Goal: Transaction & Acquisition: Download file/media

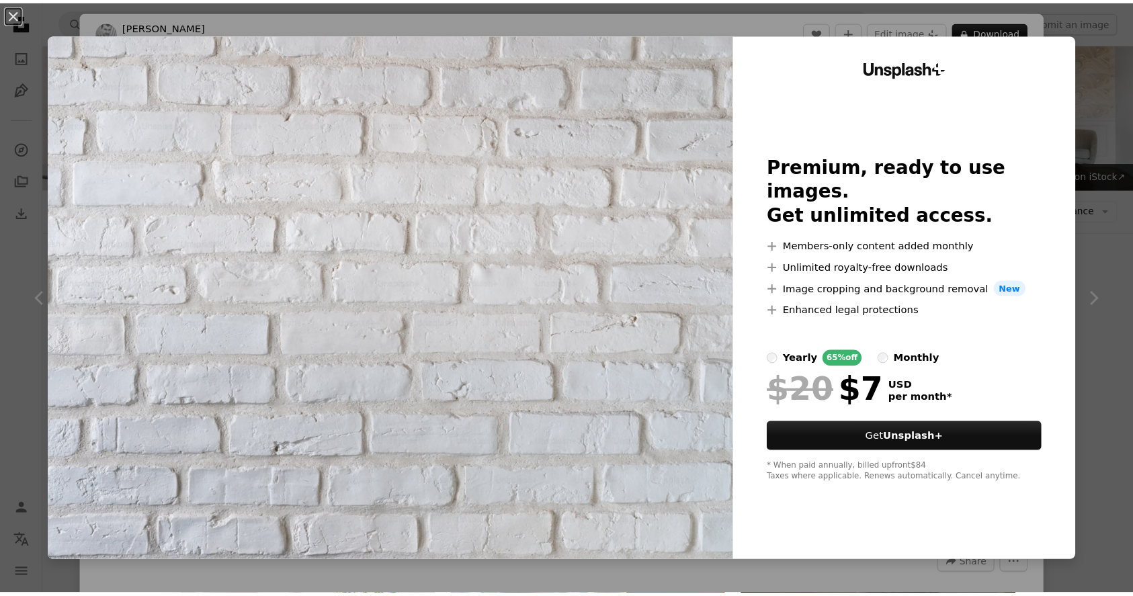
scroll to position [9397, 0]
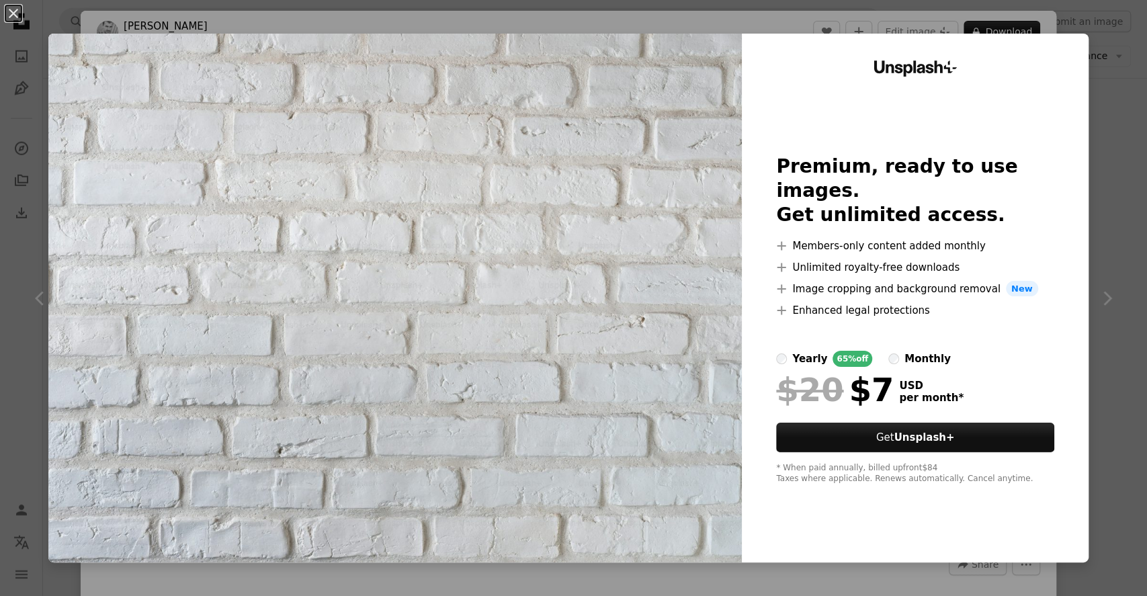
click at [1094, 138] on div "An X shape Unsplash+ Premium, ready to use images. Get unlimited access. A plus…" at bounding box center [573, 298] width 1147 height 596
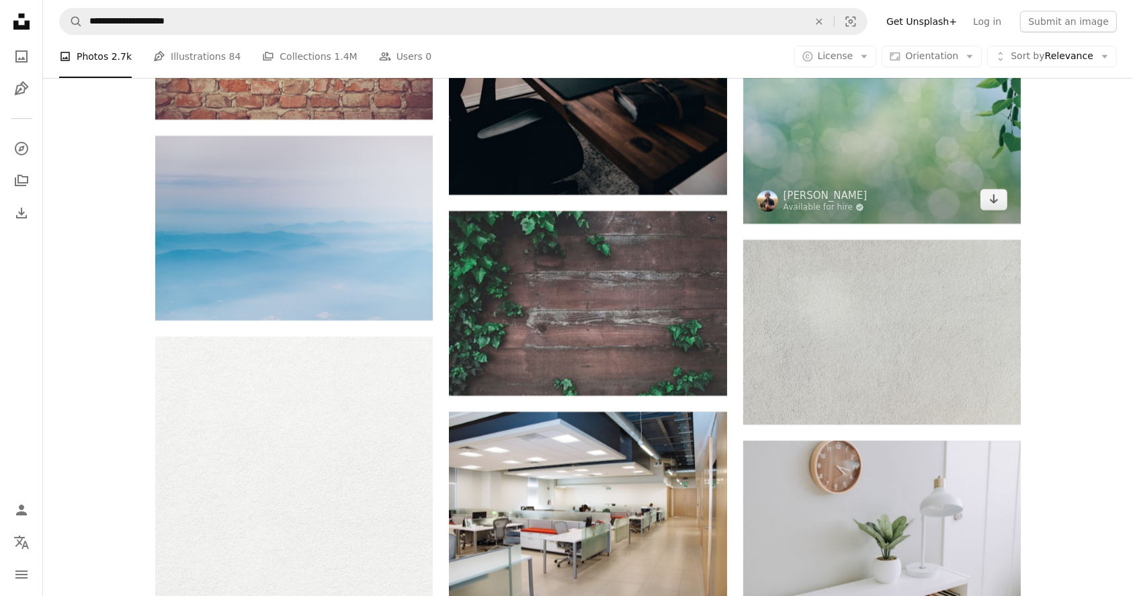
scroll to position [9754, 0]
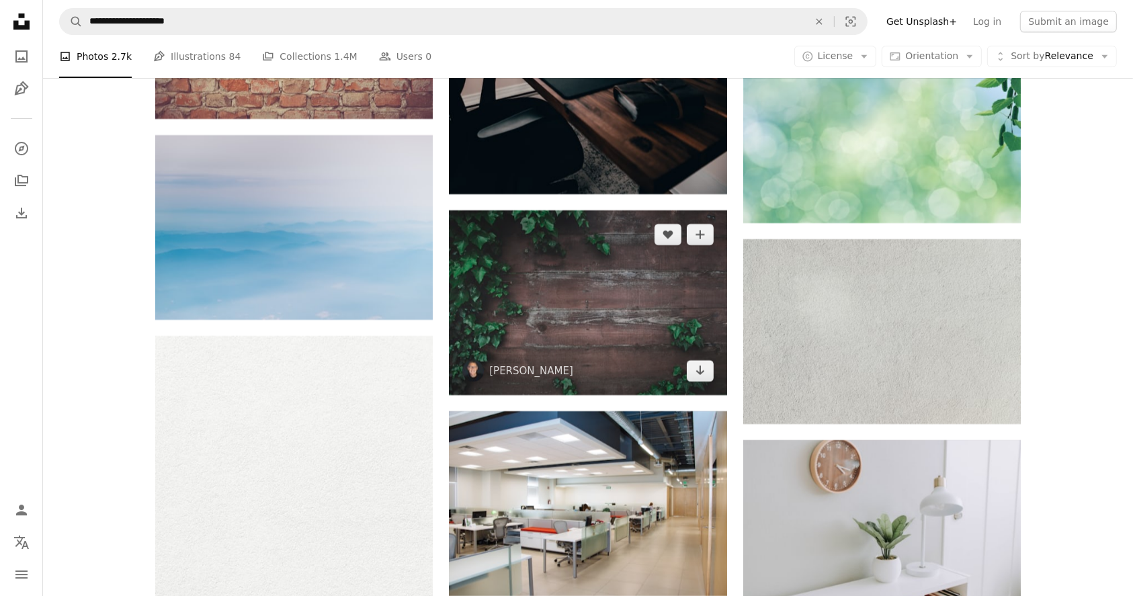
click at [630, 310] on img at bounding box center [588, 302] width 278 height 185
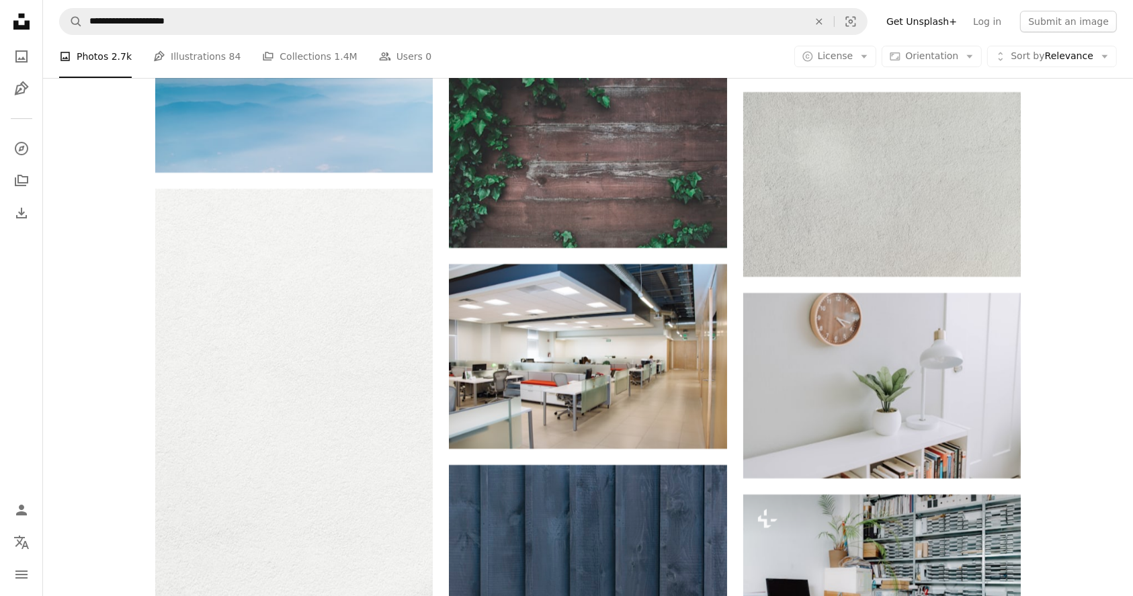
scroll to position [9942, 0]
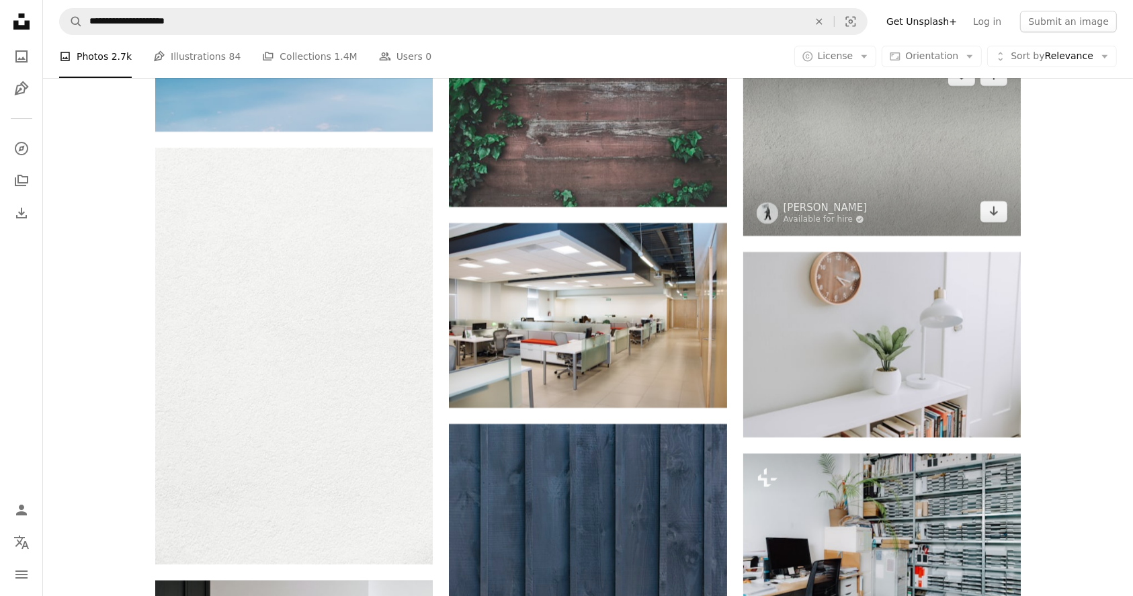
click at [856, 148] on img at bounding box center [882, 143] width 278 height 185
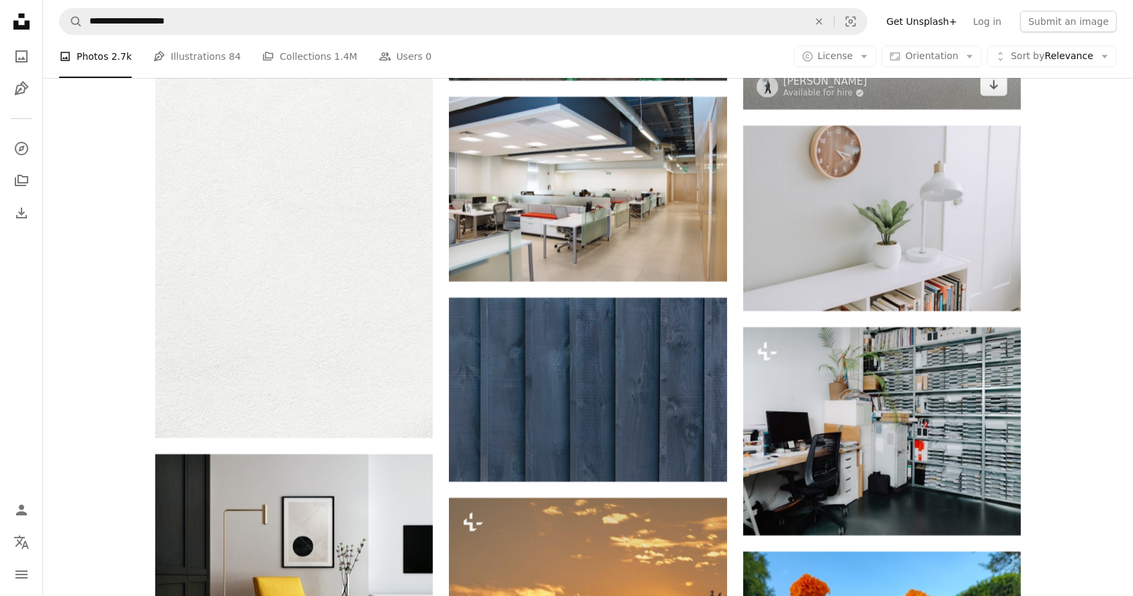
scroll to position [10070, 0]
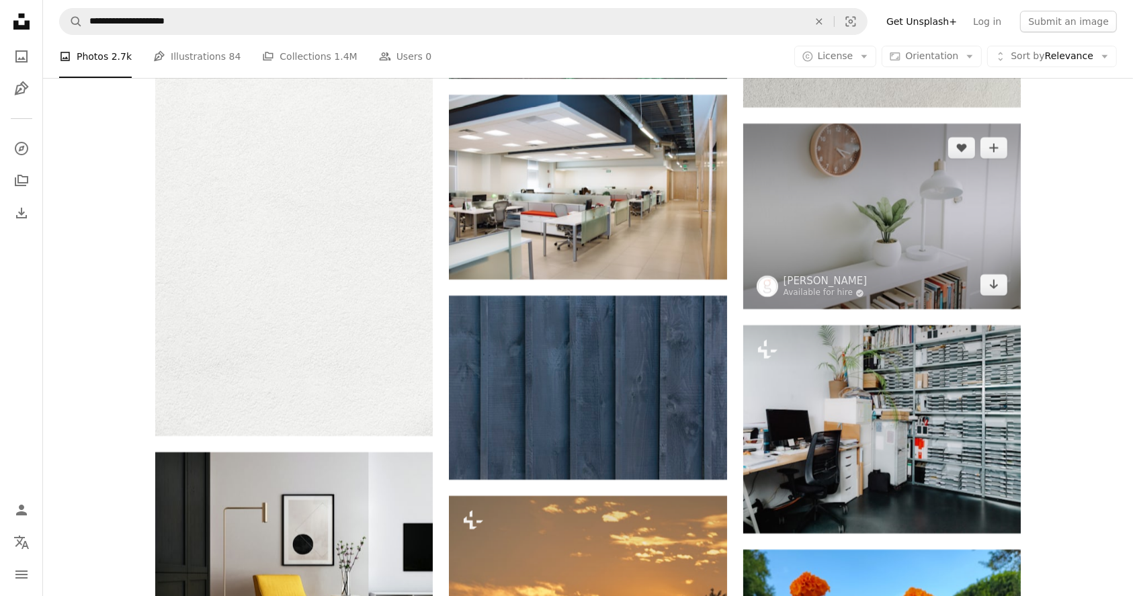
click at [845, 220] on img at bounding box center [882, 216] width 278 height 185
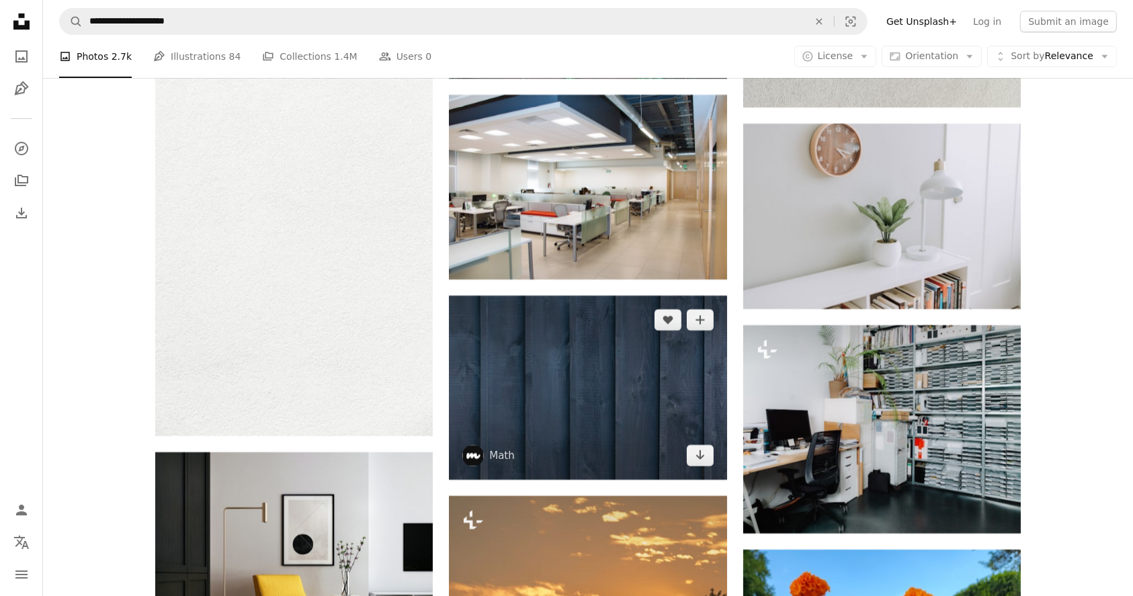
click at [544, 388] on img at bounding box center [588, 388] width 278 height 184
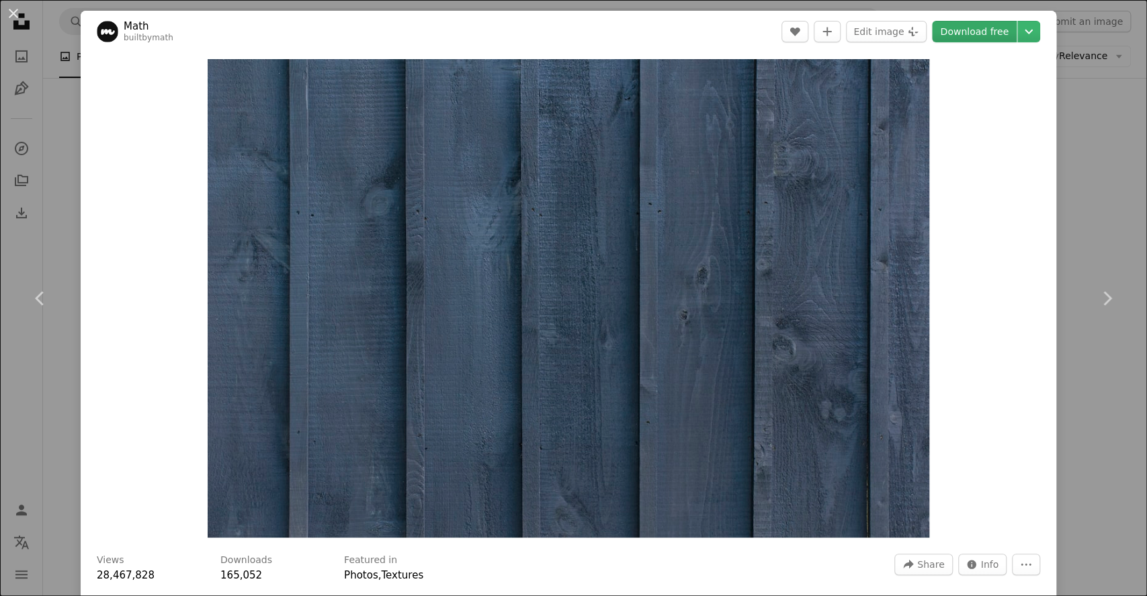
click at [972, 40] on link "Download free" at bounding box center [974, 32] width 85 height 22
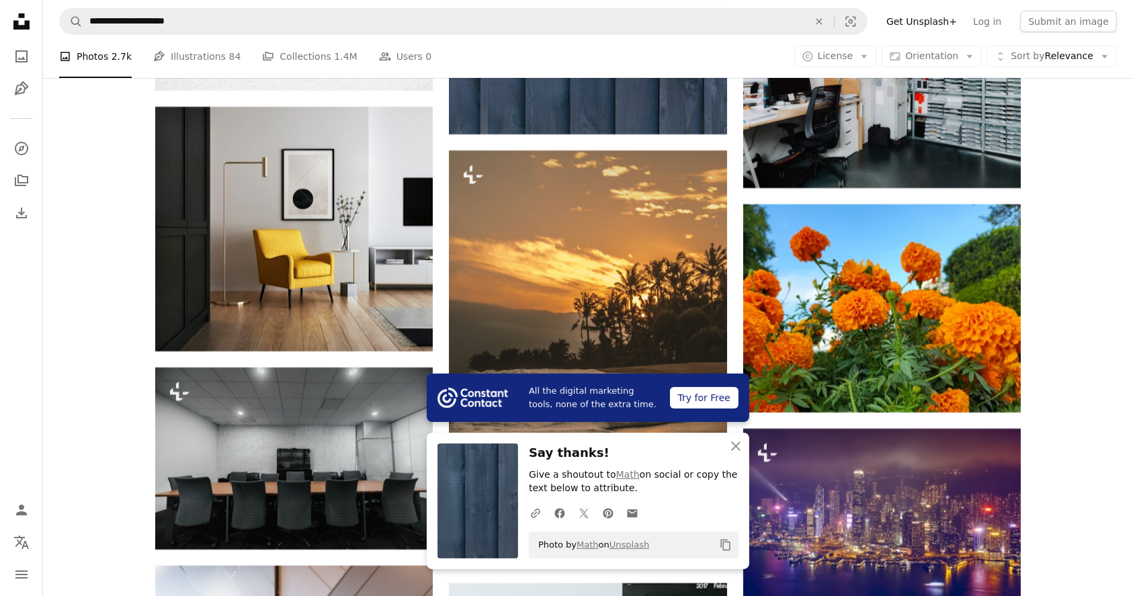
scroll to position [10415, 0]
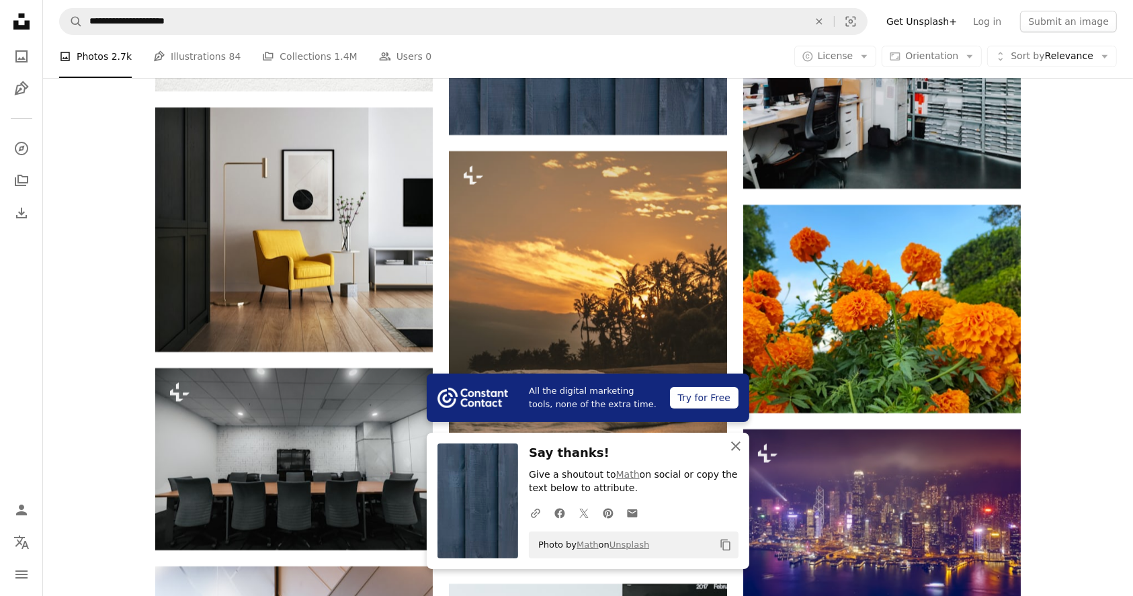
click at [737, 450] on icon "An X shape" at bounding box center [736, 446] width 16 height 16
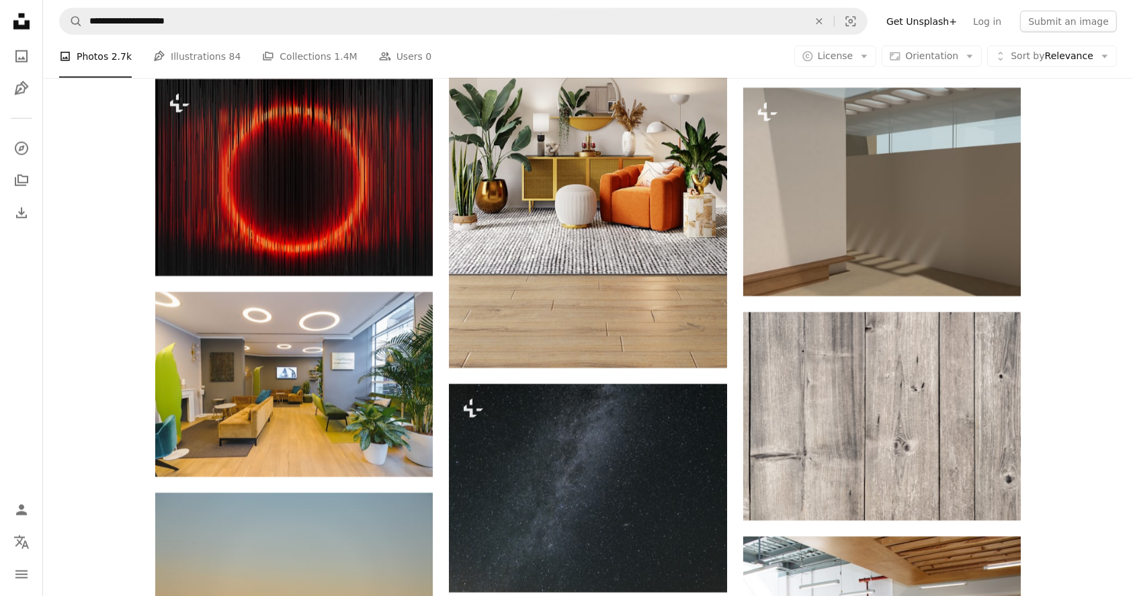
scroll to position [11986, 0]
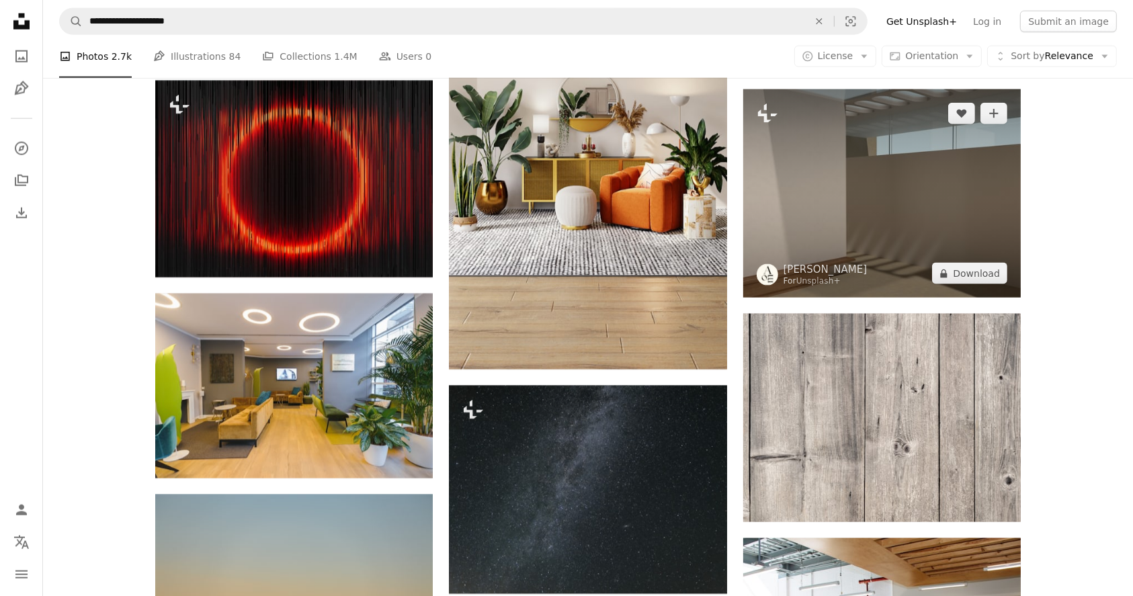
click at [917, 234] on img at bounding box center [882, 193] width 278 height 208
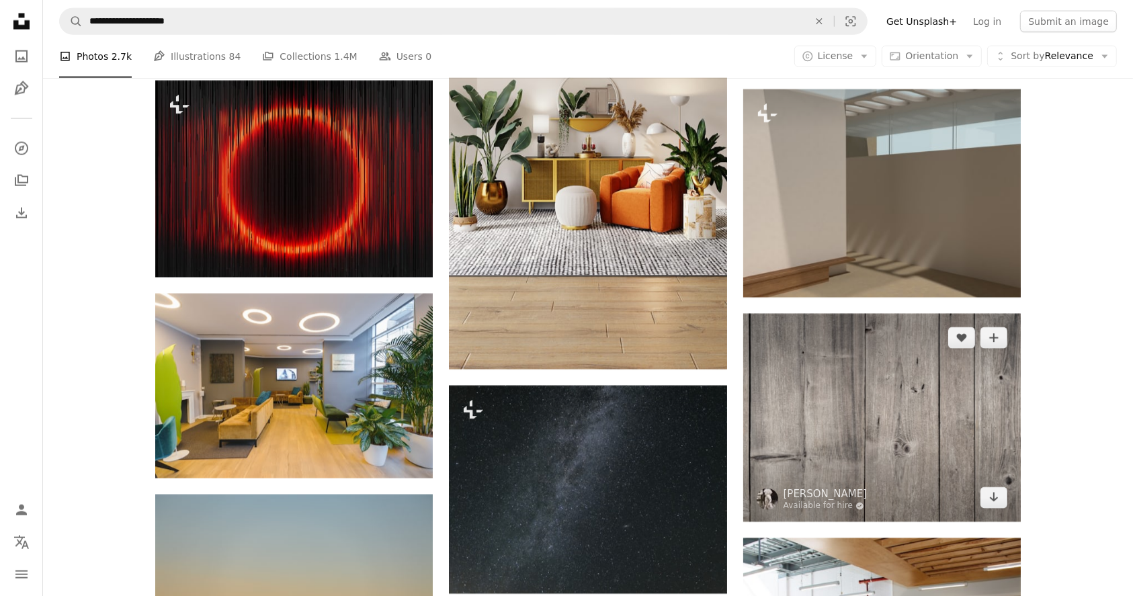
click at [886, 416] on img at bounding box center [882, 418] width 278 height 208
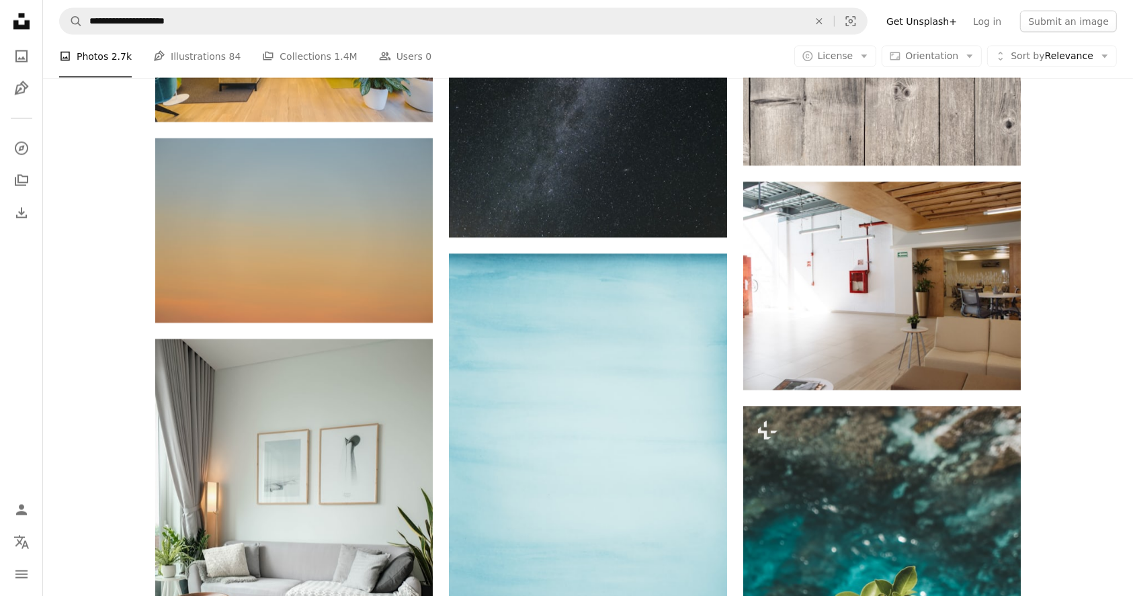
scroll to position [12347, 0]
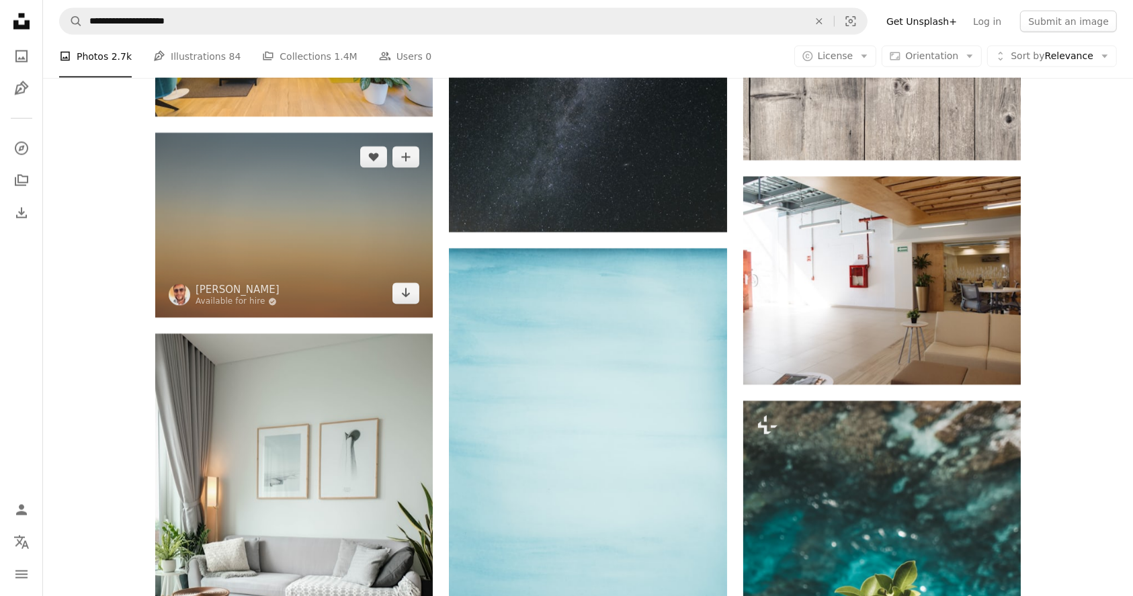
click at [266, 274] on img at bounding box center [294, 225] width 278 height 185
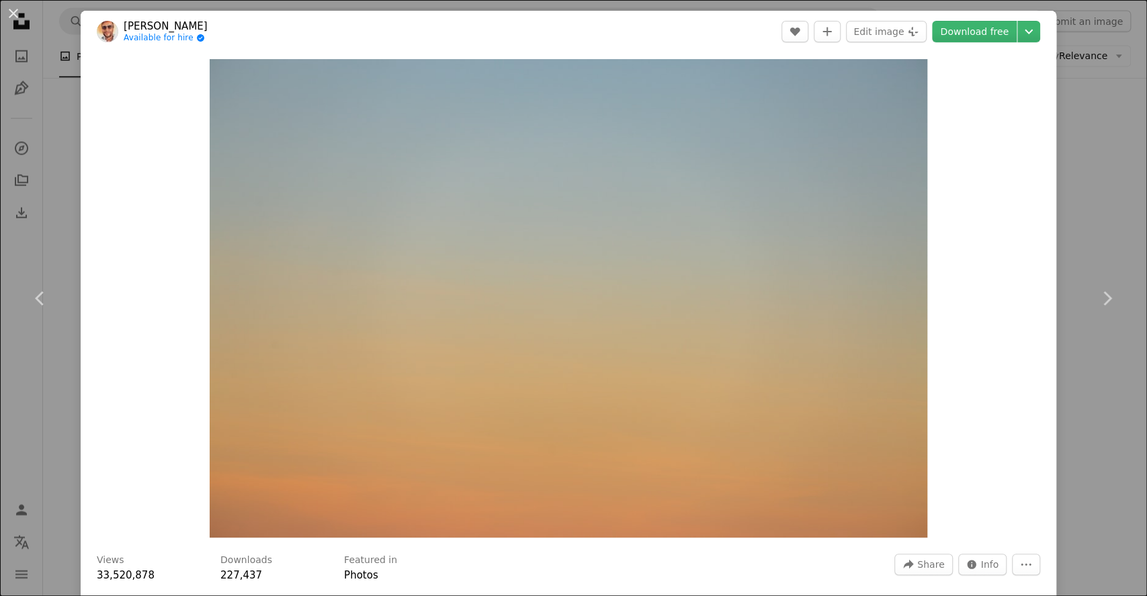
click at [1082, 128] on div "An X shape Chevron left Chevron right [PERSON_NAME] Available for hire A checkm…" at bounding box center [573, 298] width 1147 height 596
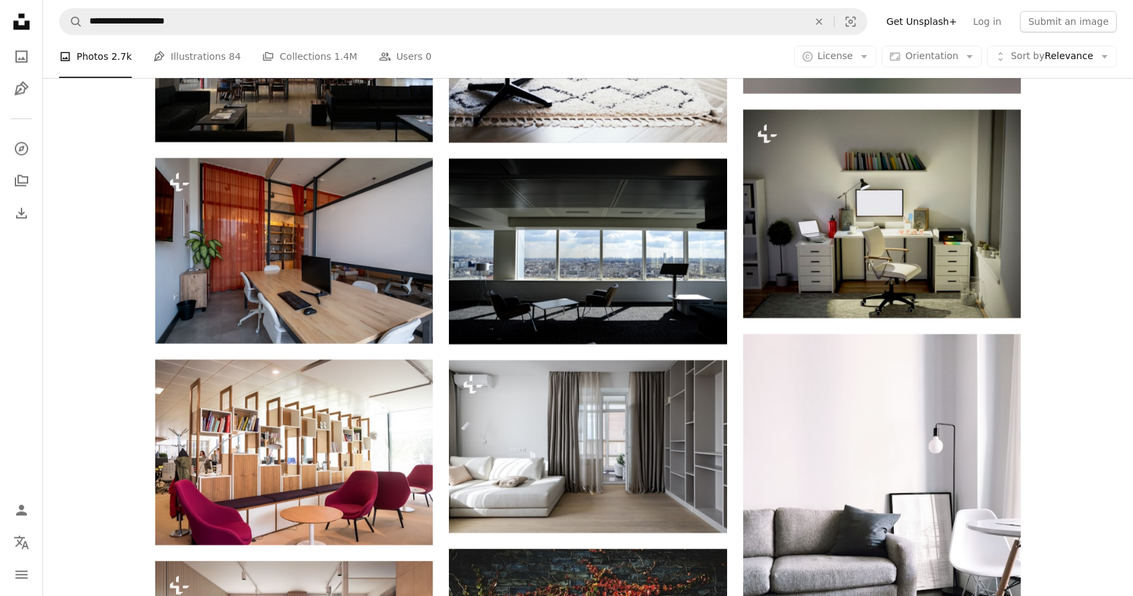
scroll to position [13908, 0]
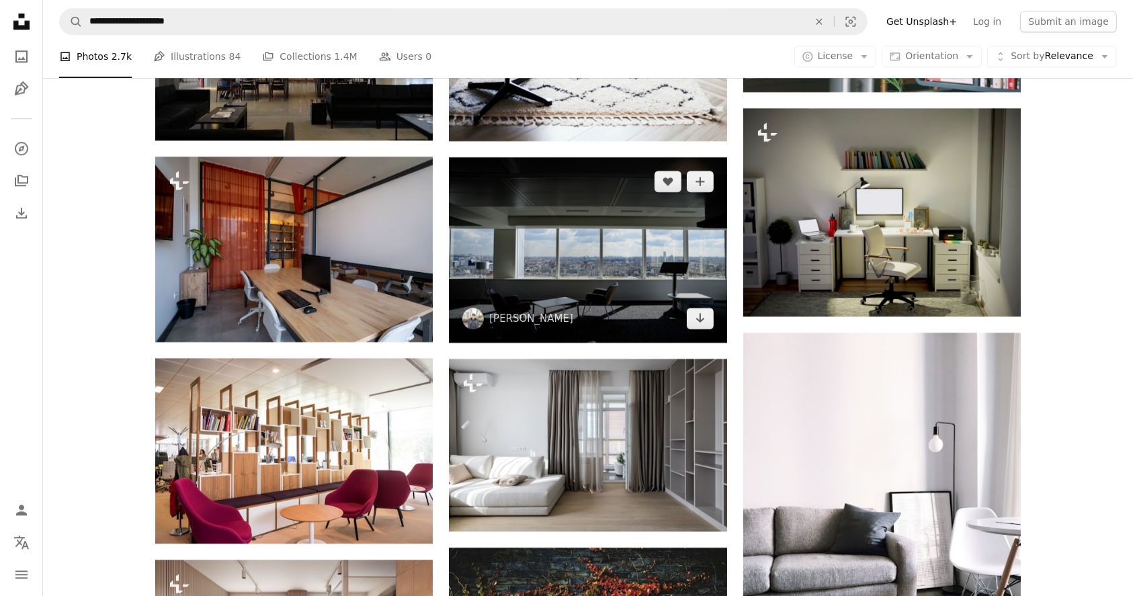
click at [614, 282] on img at bounding box center [588, 249] width 278 height 185
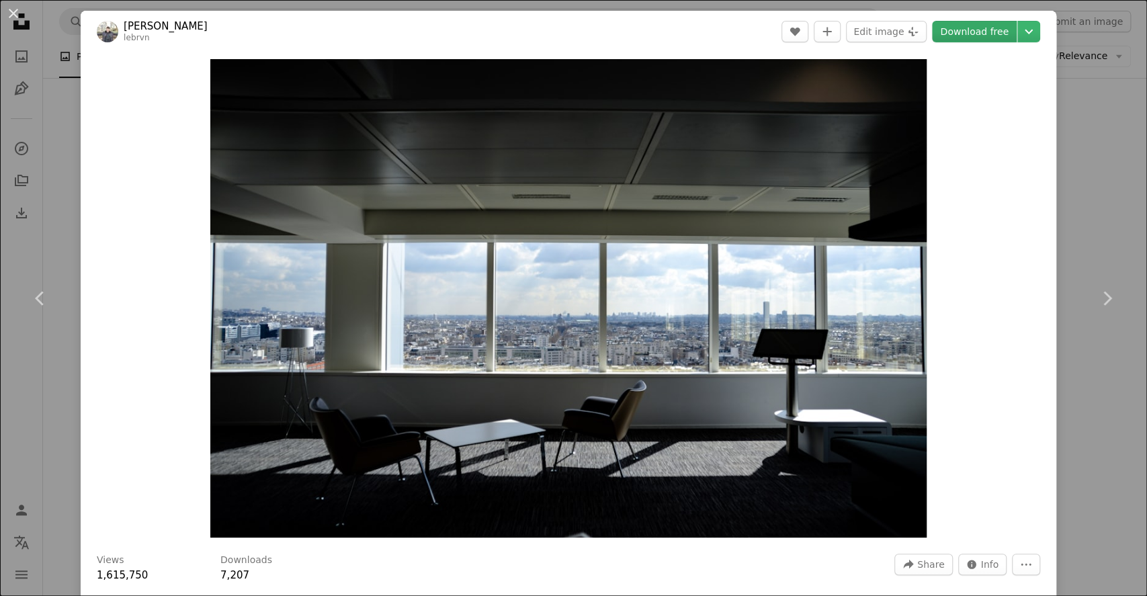
click at [961, 32] on link "Download free" at bounding box center [974, 32] width 85 height 22
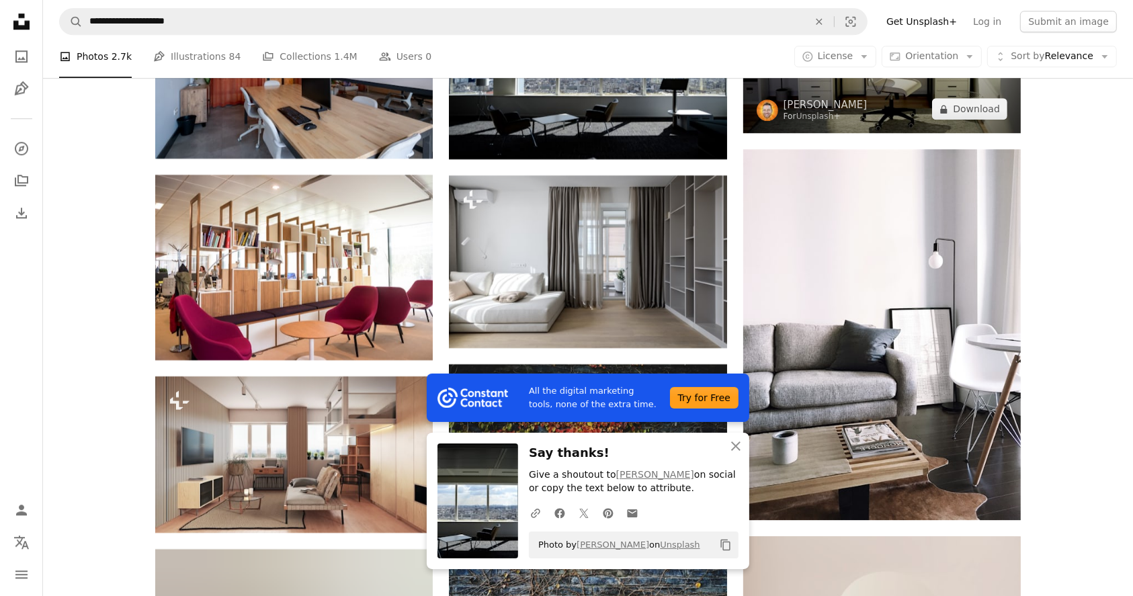
scroll to position [14102, 0]
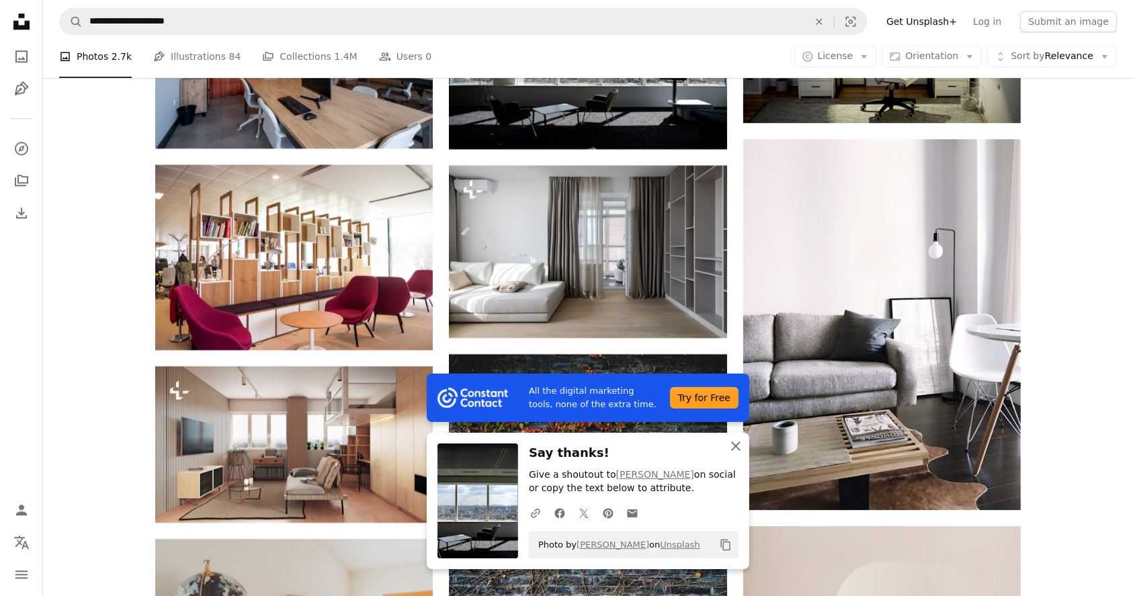
click at [732, 450] on icon "button" at bounding box center [735, 446] width 9 height 9
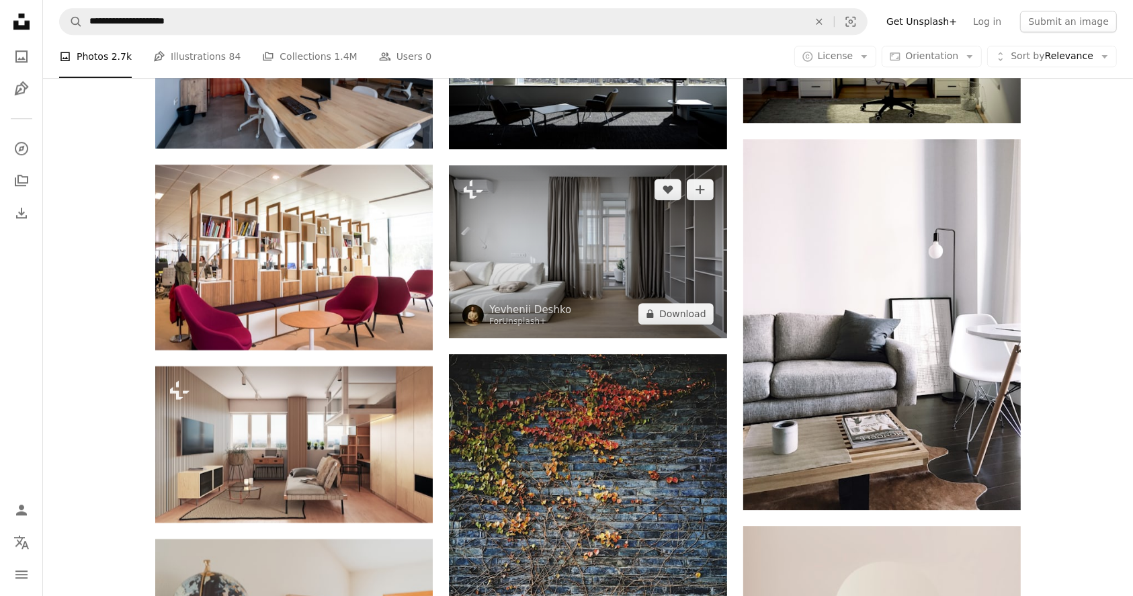
click at [615, 277] on img at bounding box center [588, 251] width 278 height 172
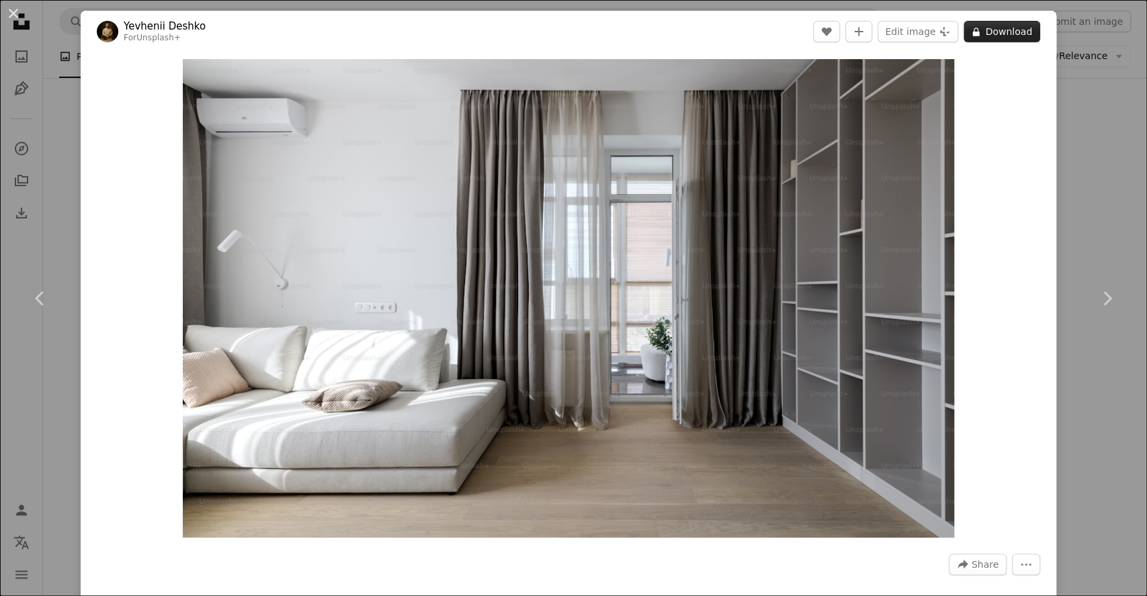
click at [991, 32] on button "A lock Download" at bounding box center [1002, 32] width 77 height 22
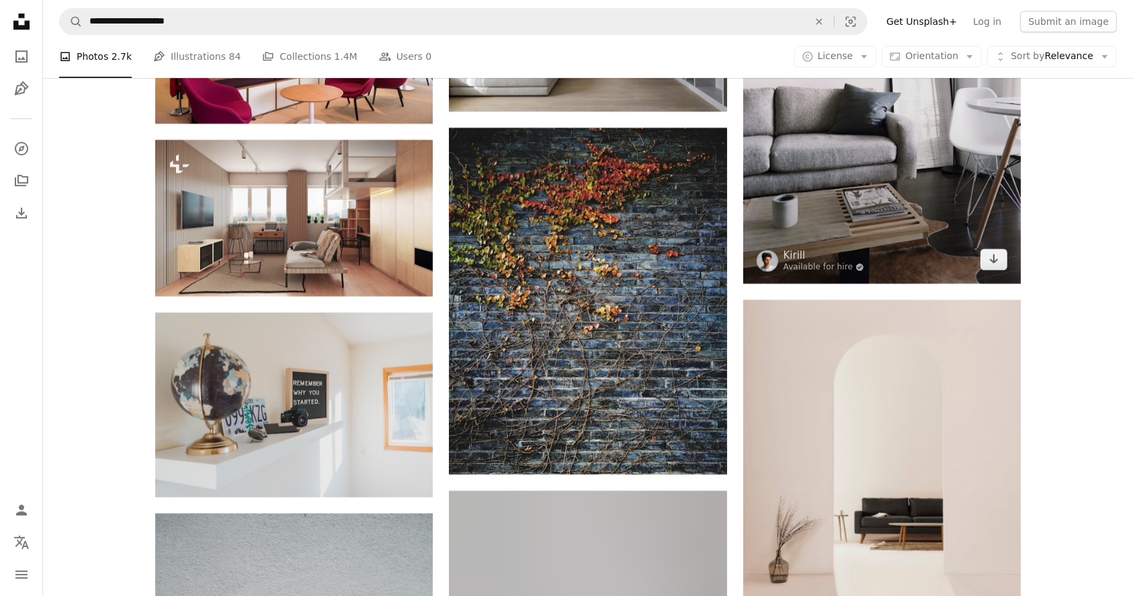
scroll to position [14329, 0]
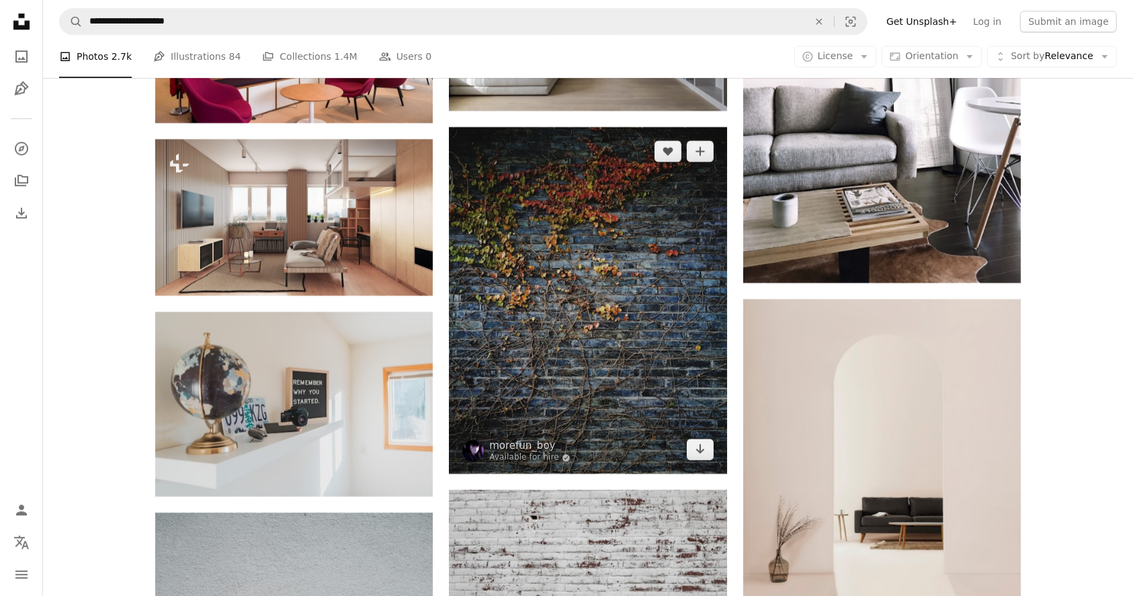
click at [594, 308] on img at bounding box center [588, 300] width 278 height 347
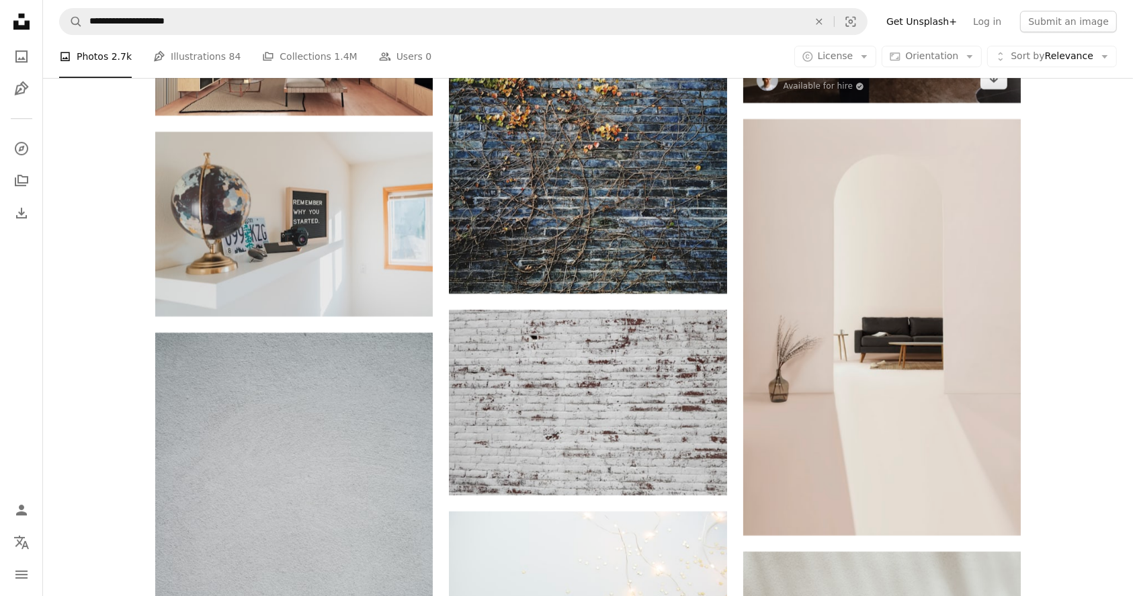
scroll to position [14512, 0]
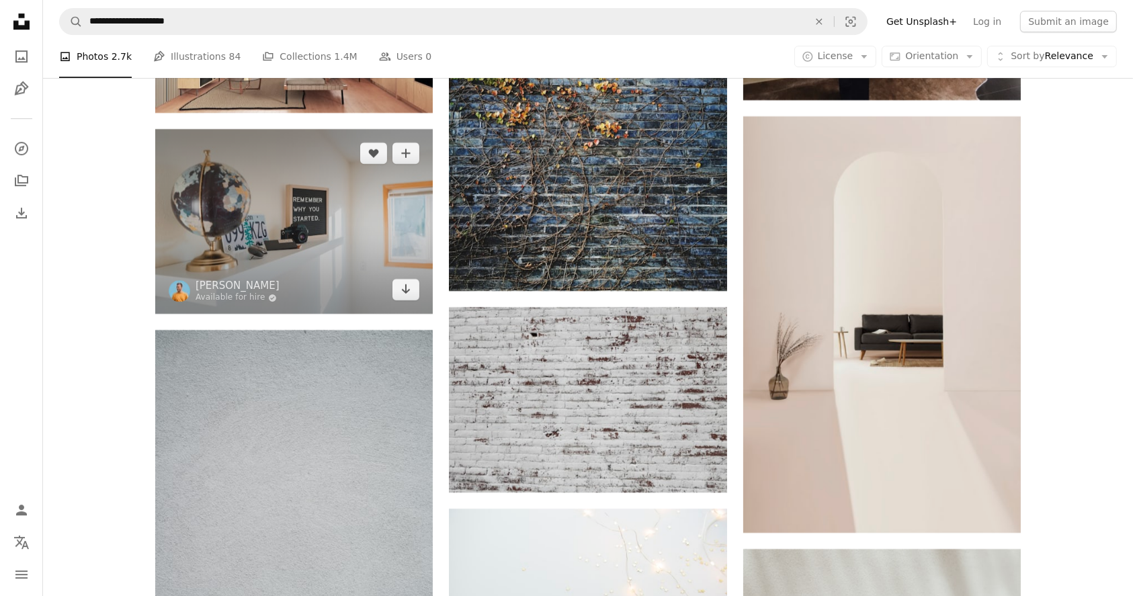
click at [376, 214] on img at bounding box center [294, 221] width 278 height 185
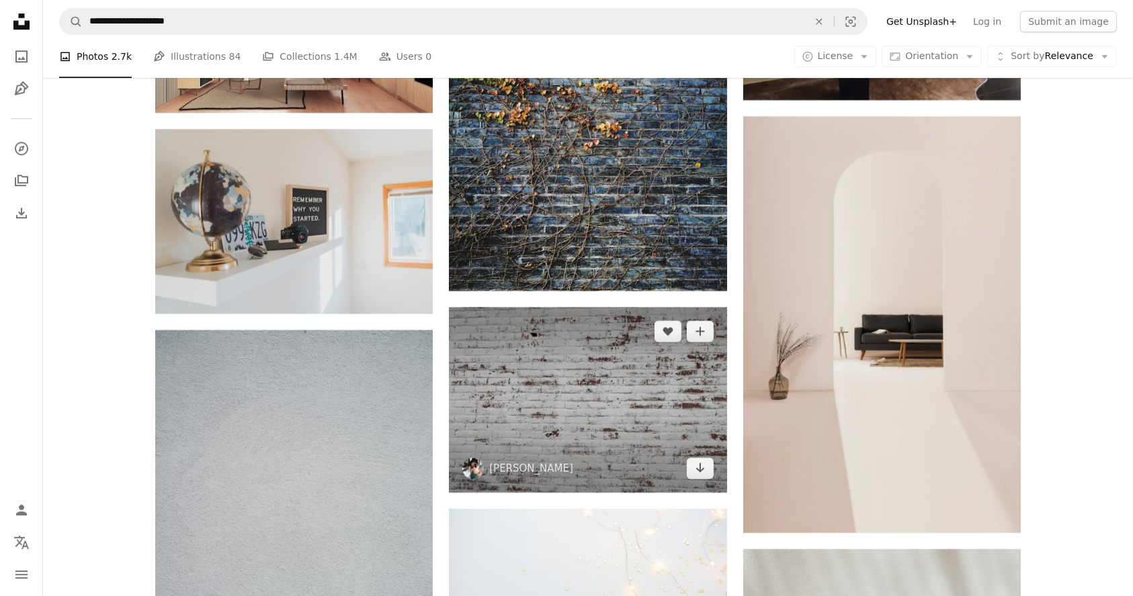
click at [634, 400] on img at bounding box center [588, 399] width 278 height 185
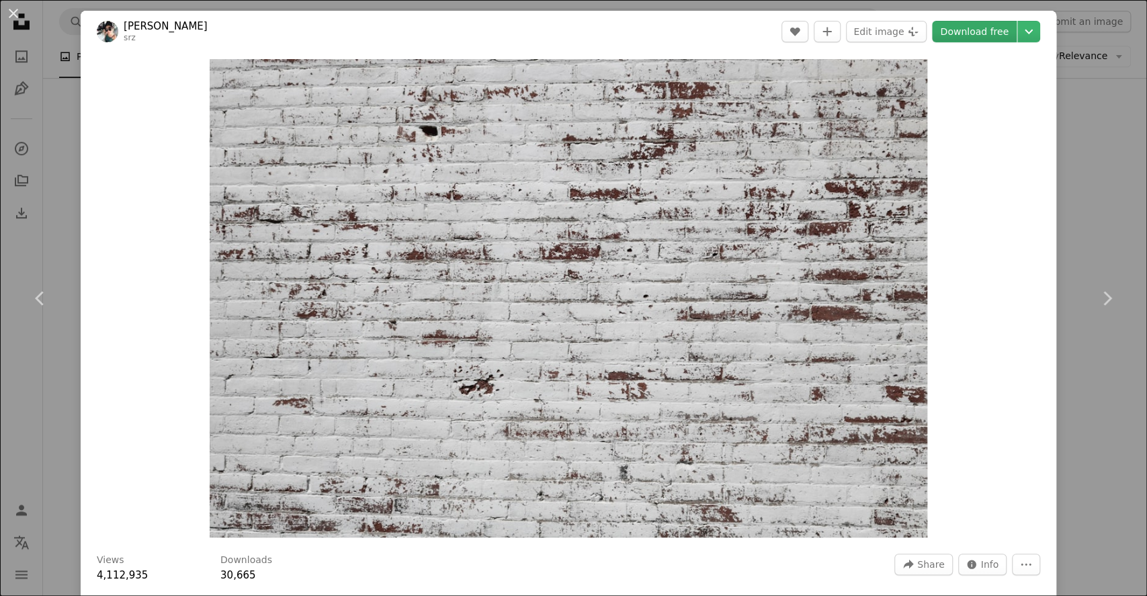
click at [967, 30] on link "Download free" at bounding box center [974, 32] width 85 height 22
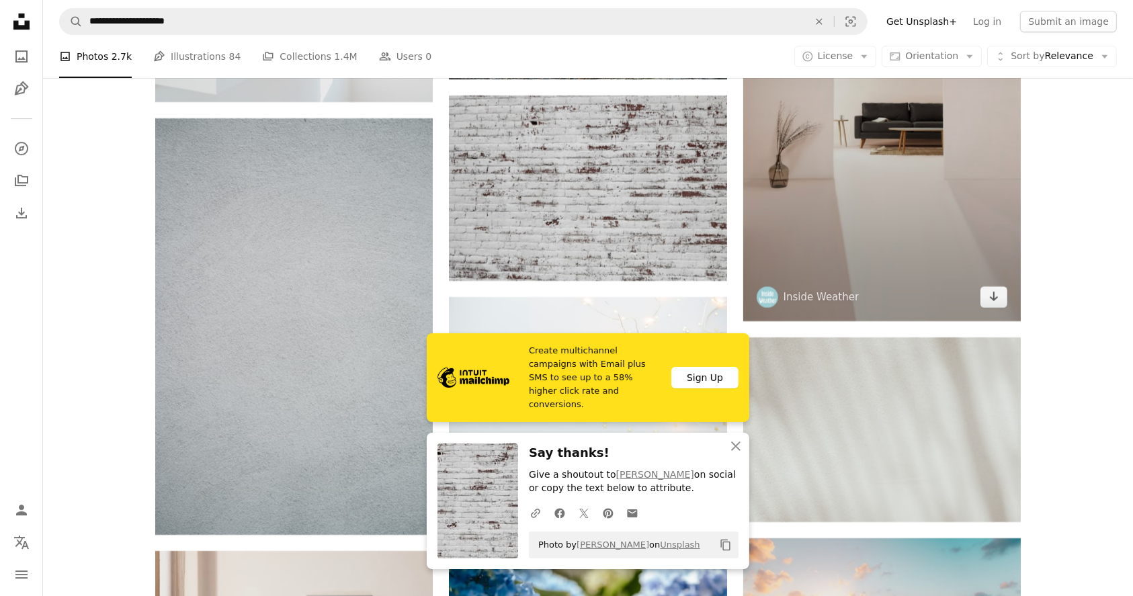
scroll to position [14722, 0]
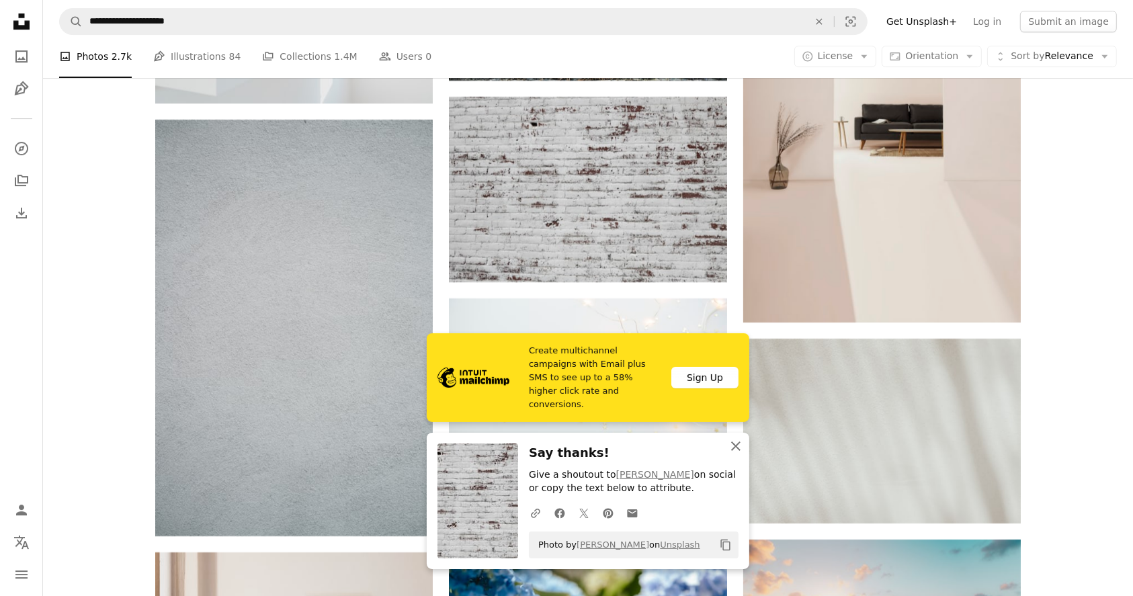
click at [733, 443] on icon "An X shape" at bounding box center [736, 446] width 16 height 16
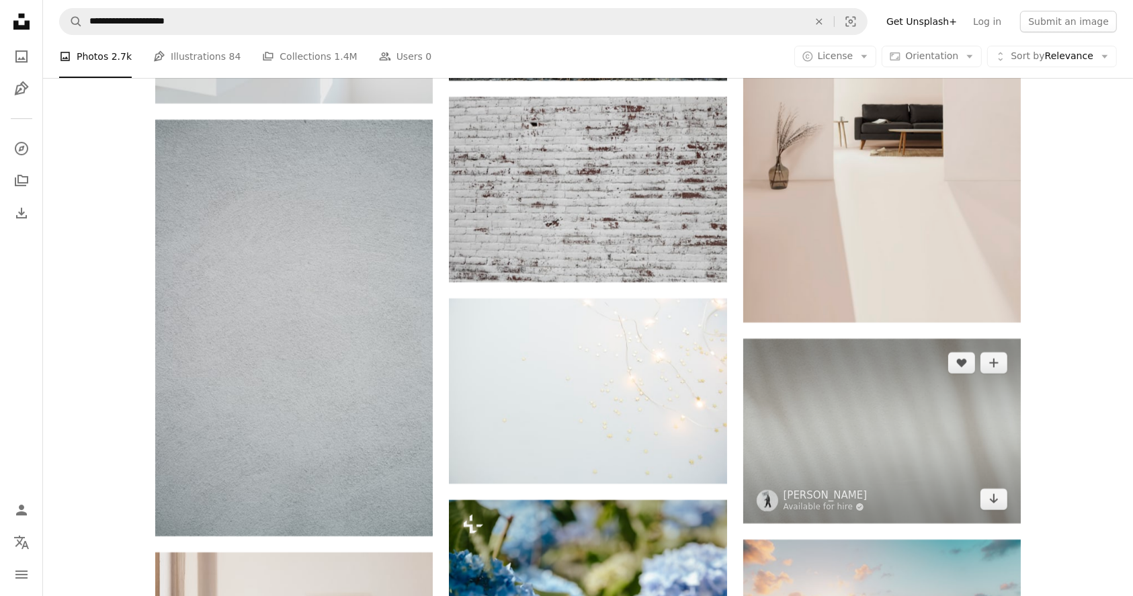
click at [938, 403] on img at bounding box center [882, 431] width 278 height 185
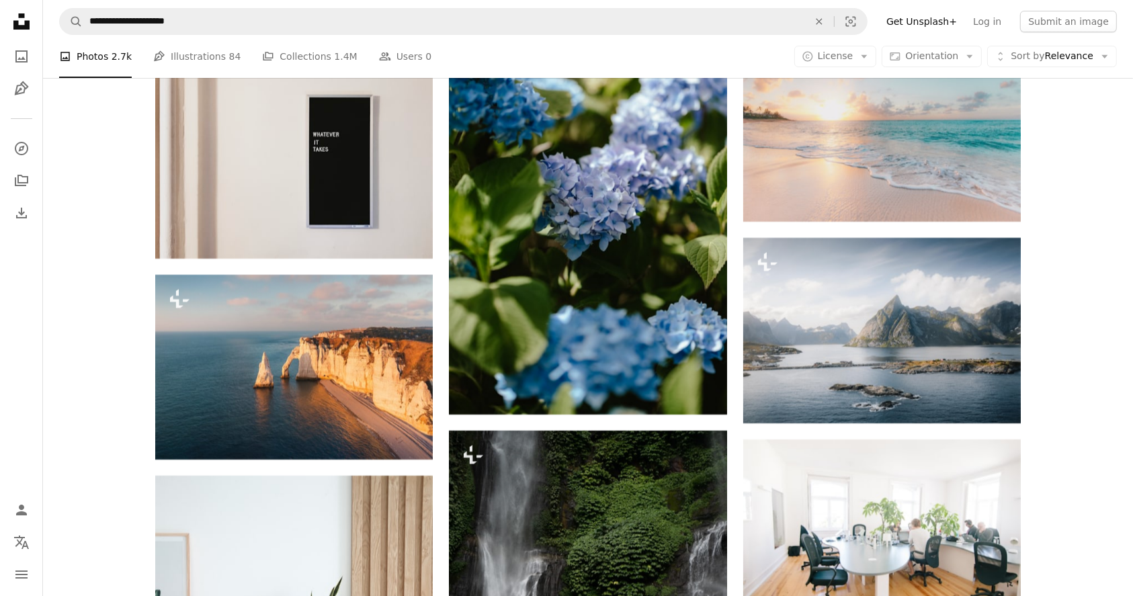
scroll to position [15226, 0]
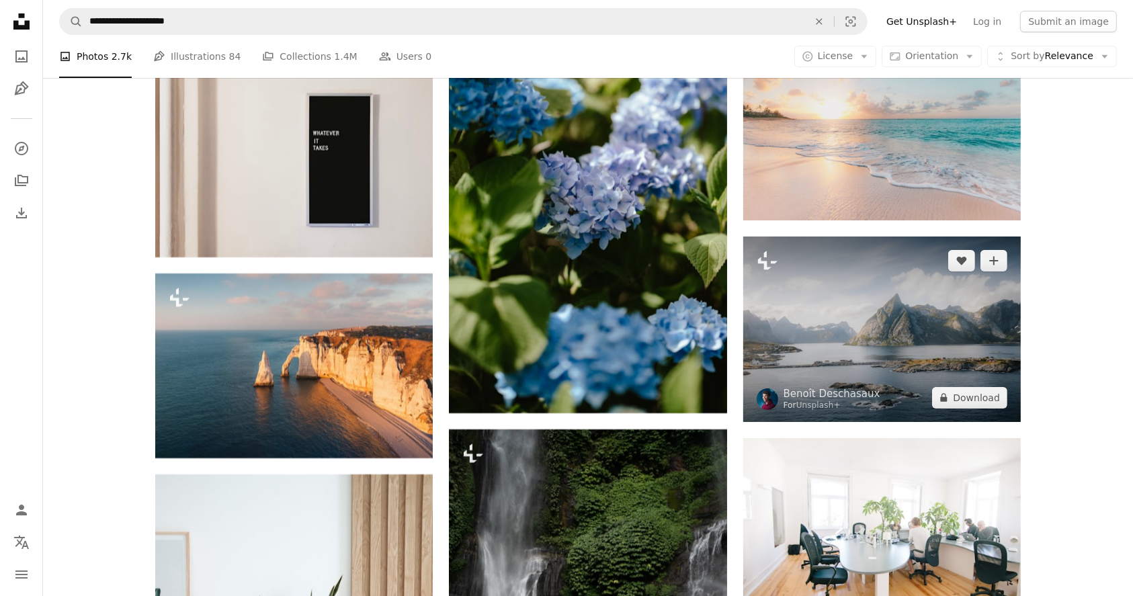
click at [860, 347] on img at bounding box center [882, 329] width 278 height 185
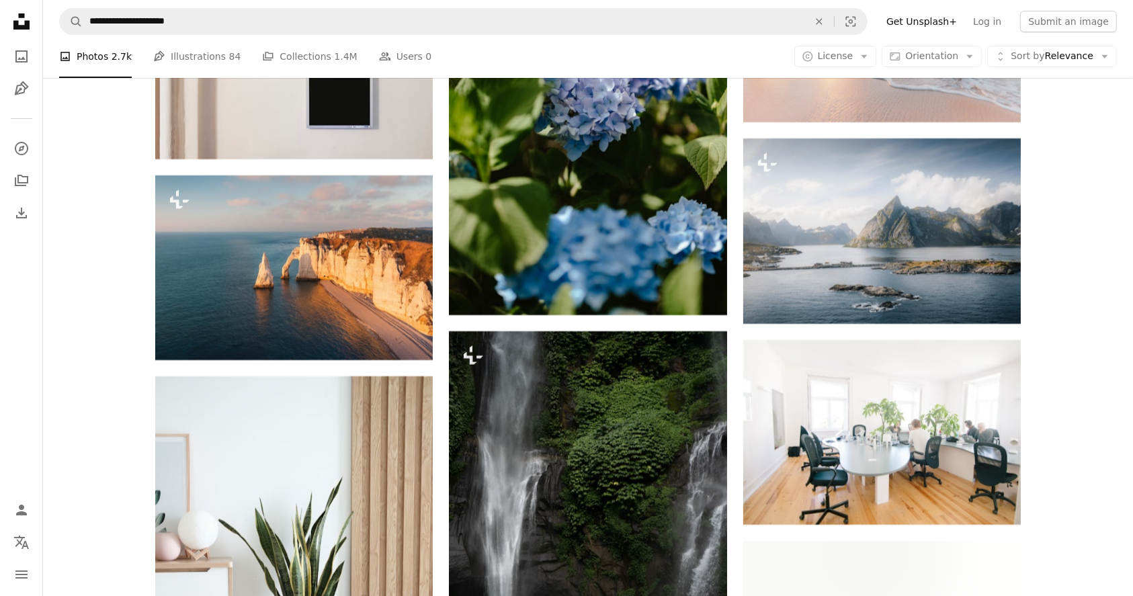
scroll to position [15328, 0]
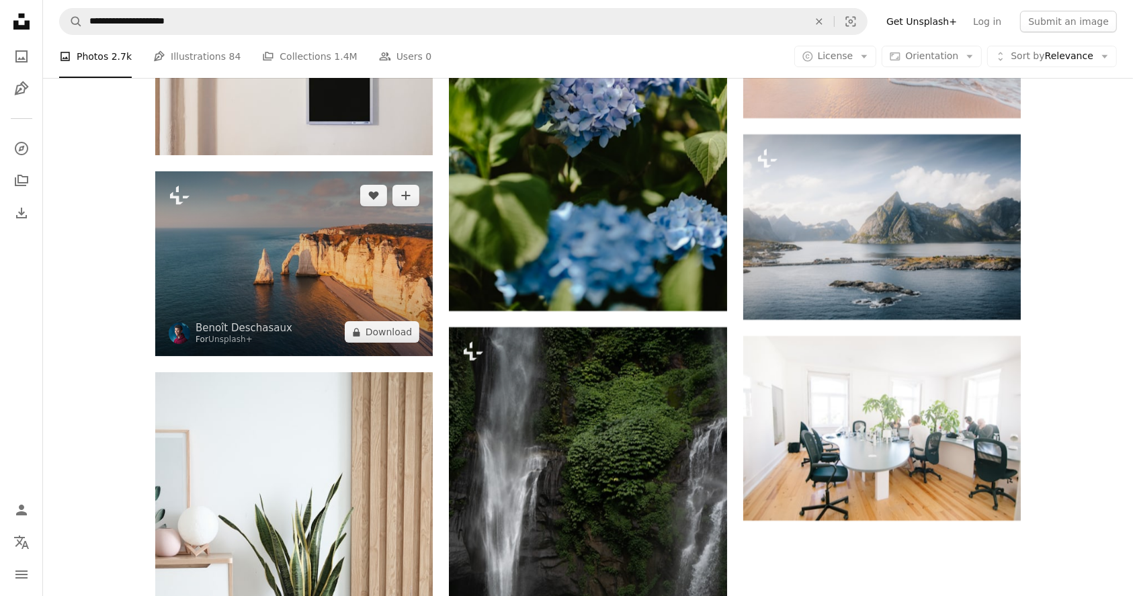
click at [288, 282] on img at bounding box center [294, 263] width 278 height 185
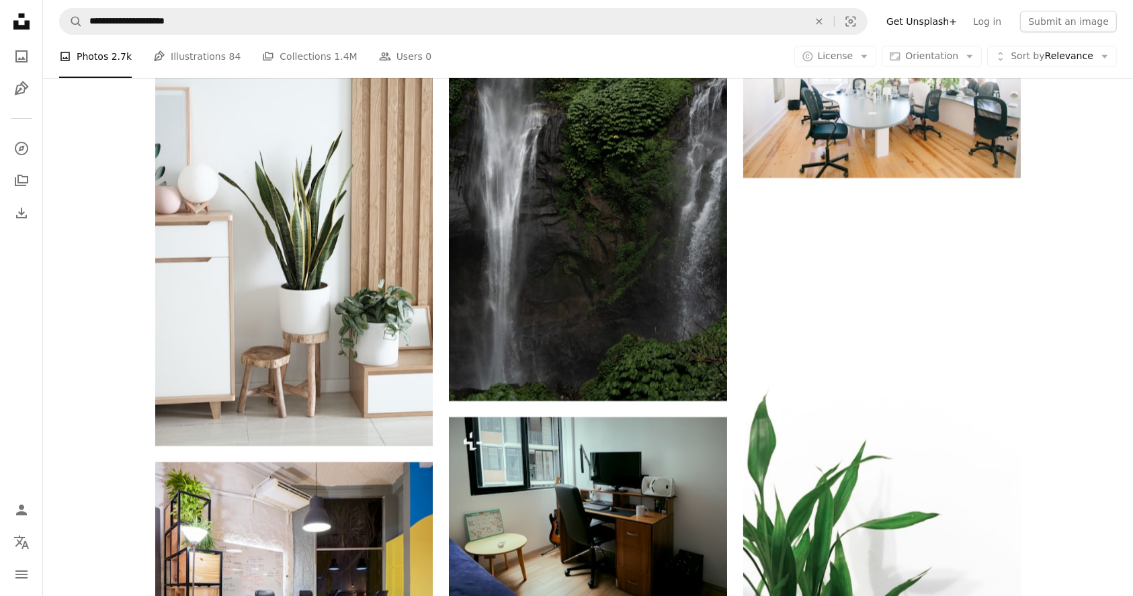
scroll to position [15507, 0]
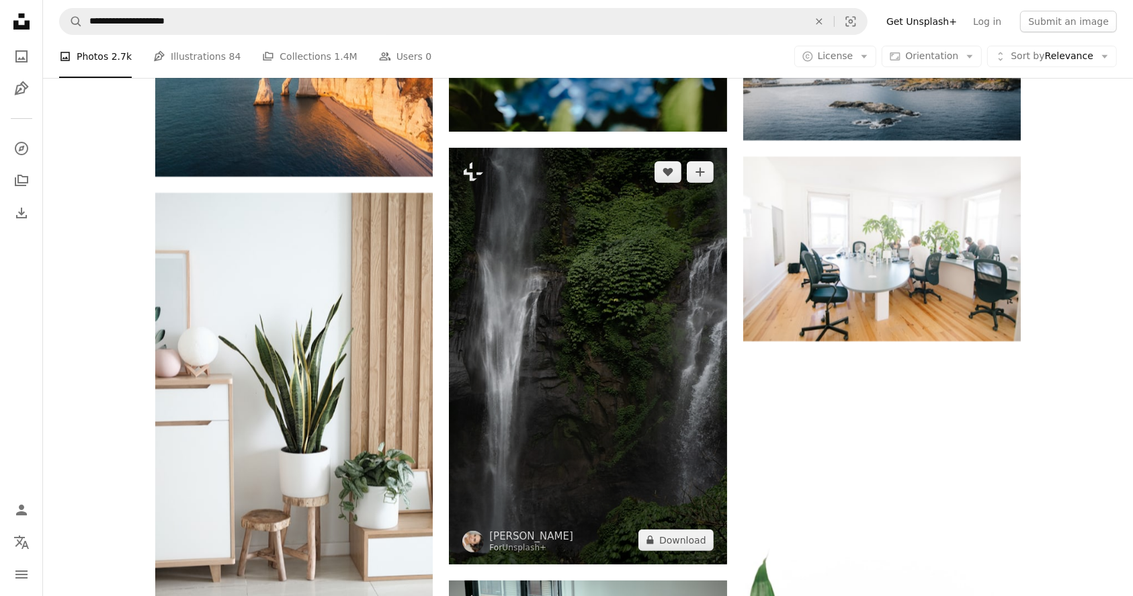
click at [656, 291] on img at bounding box center [588, 356] width 278 height 417
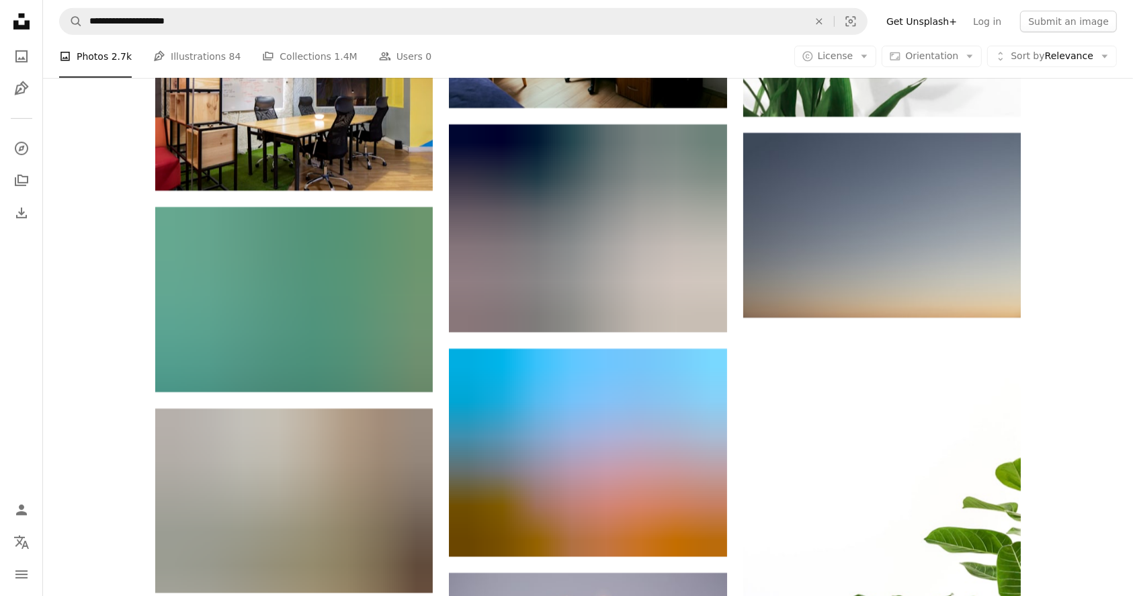
scroll to position [16167, 0]
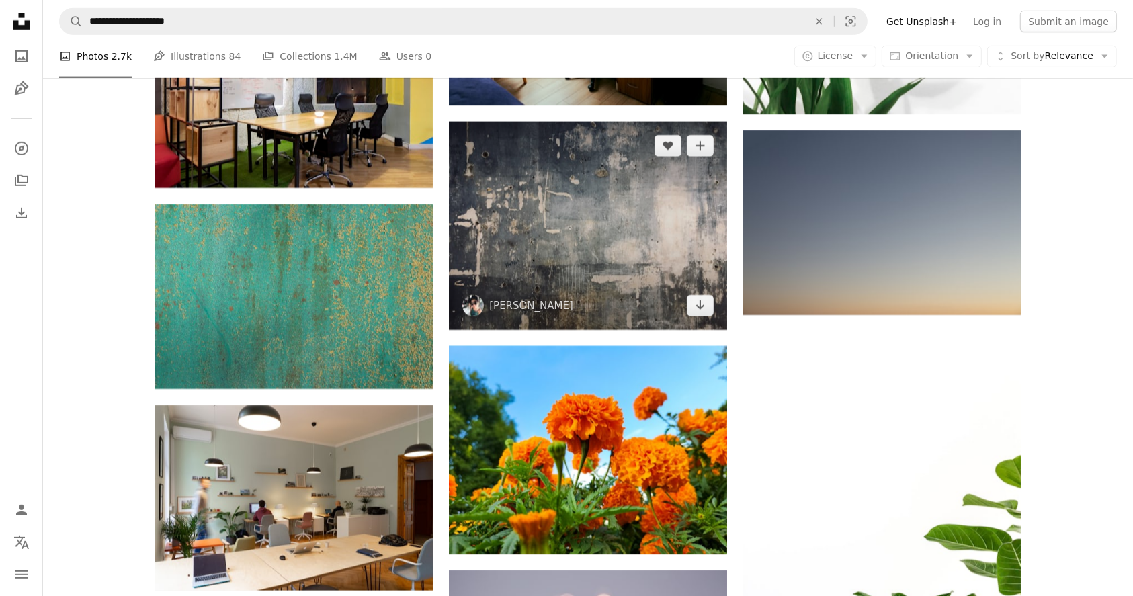
click at [624, 251] on img at bounding box center [588, 226] width 278 height 208
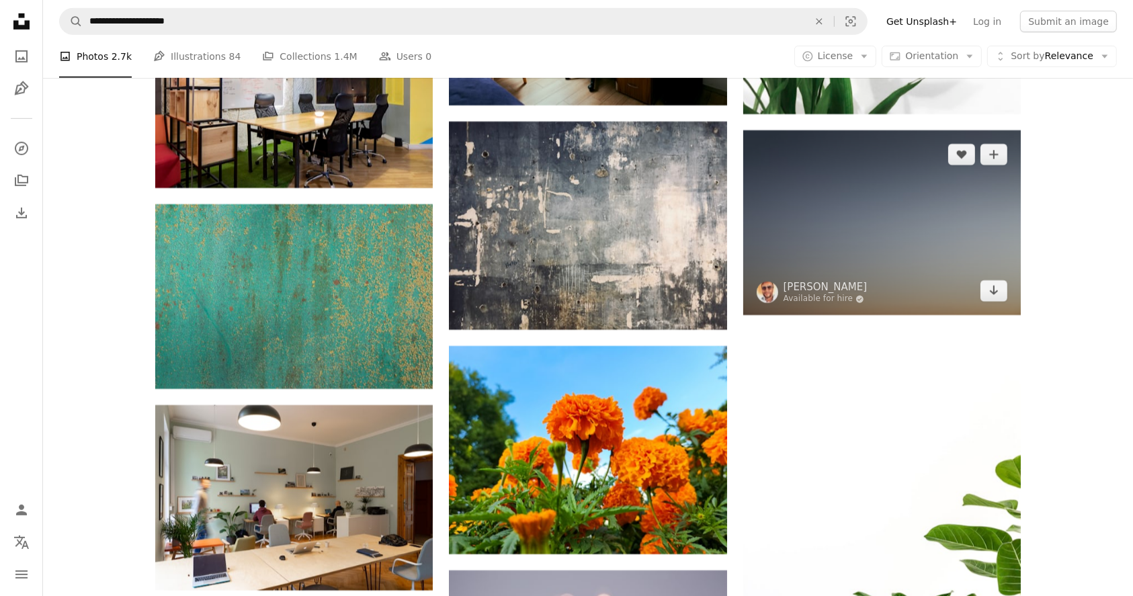
click at [855, 218] on img at bounding box center [882, 222] width 278 height 185
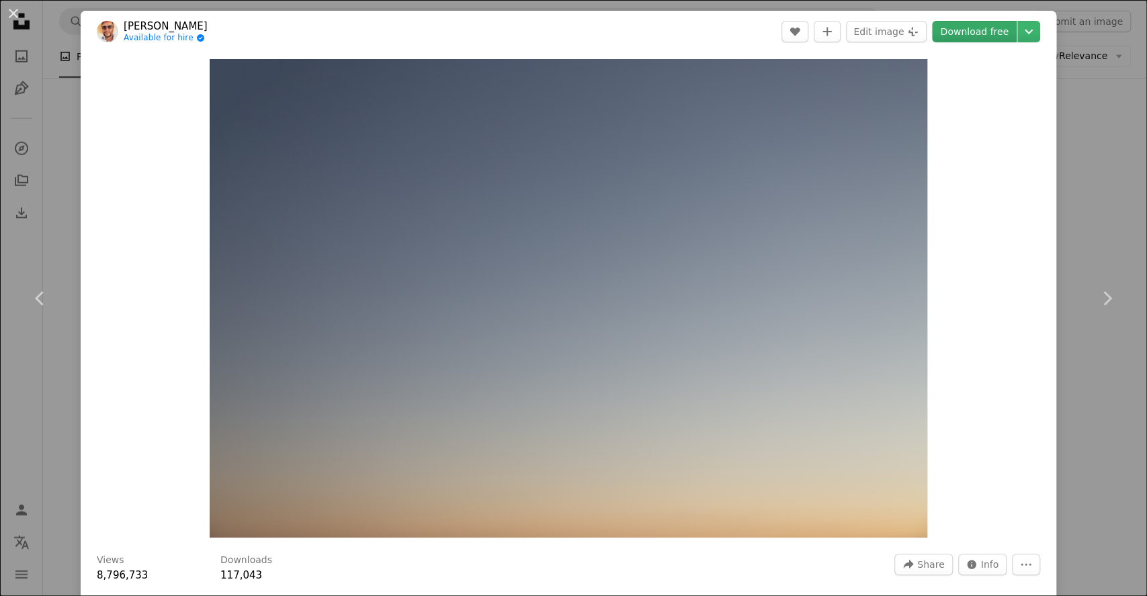
click at [958, 41] on link "Download free" at bounding box center [974, 32] width 85 height 22
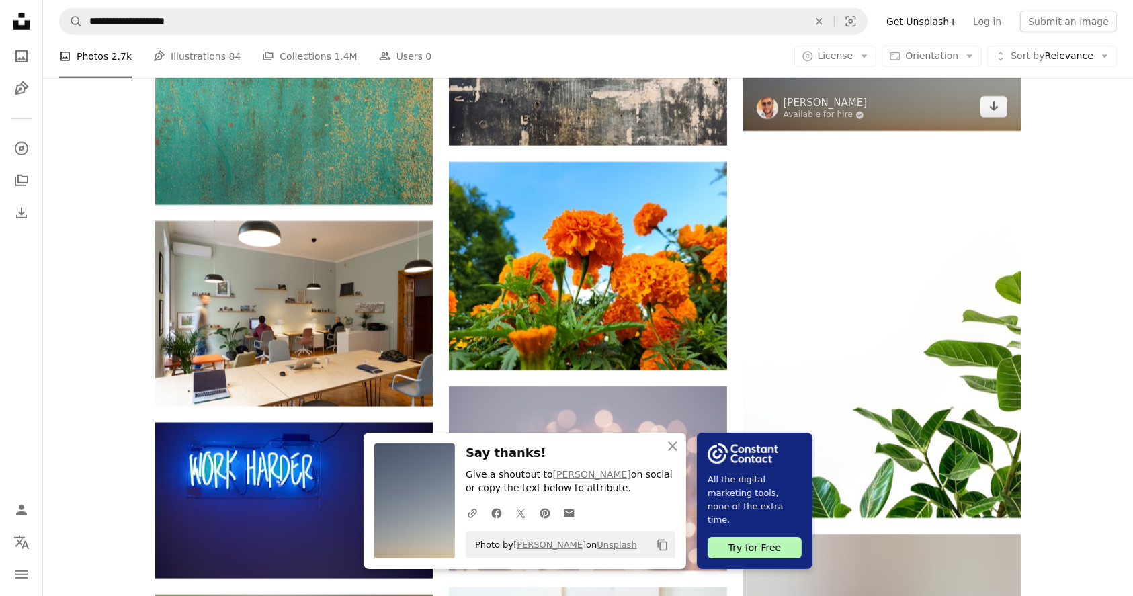
scroll to position [16478, 0]
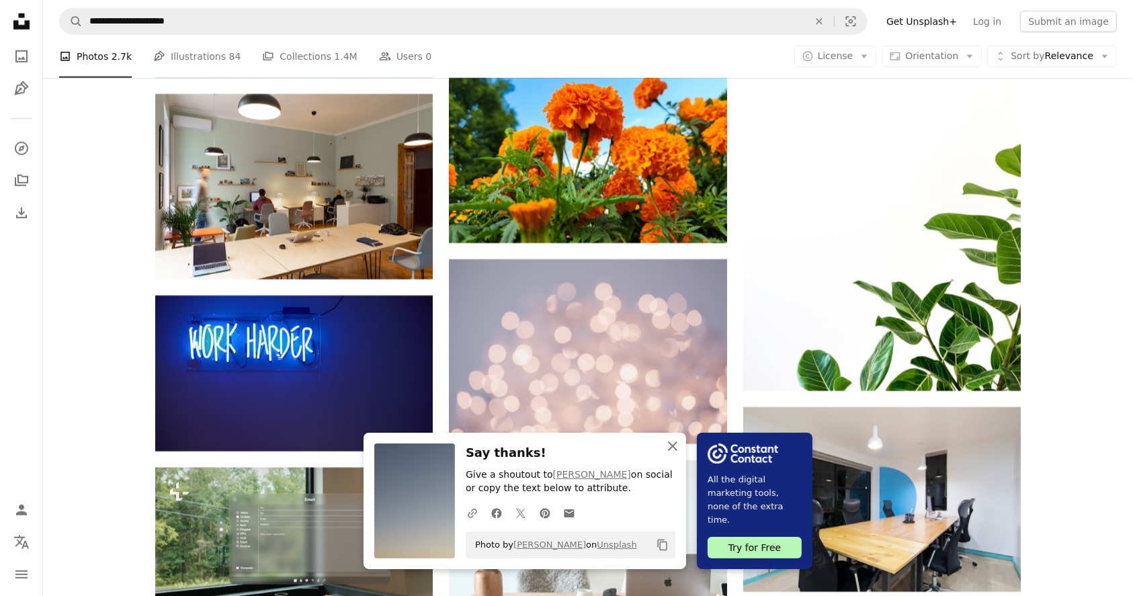
click at [675, 452] on icon "An X shape" at bounding box center [673, 446] width 16 height 16
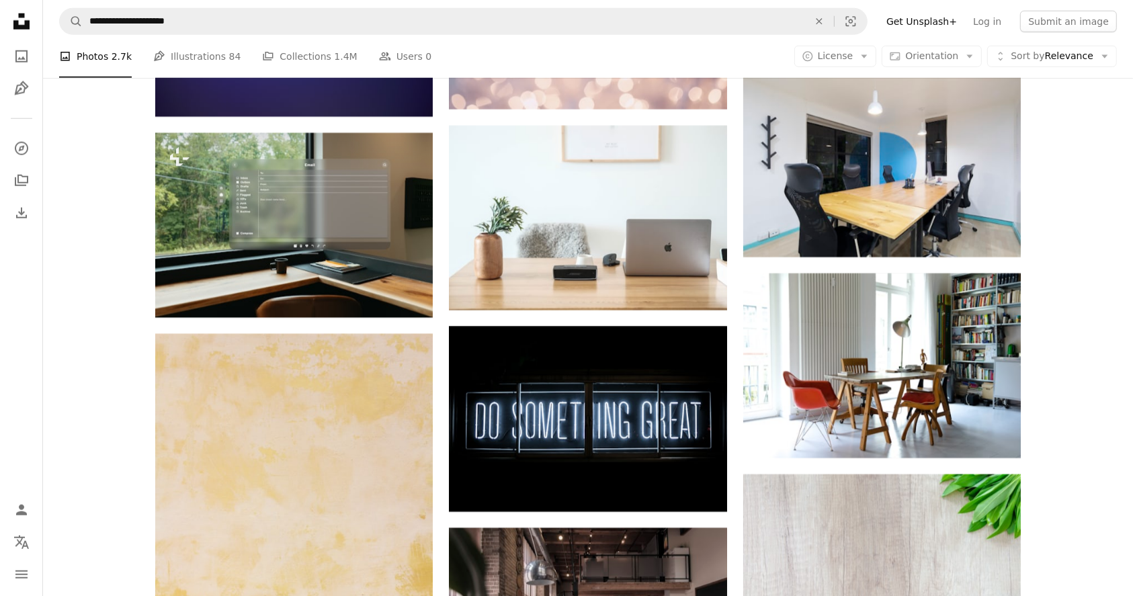
scroll to position [16814, 0]
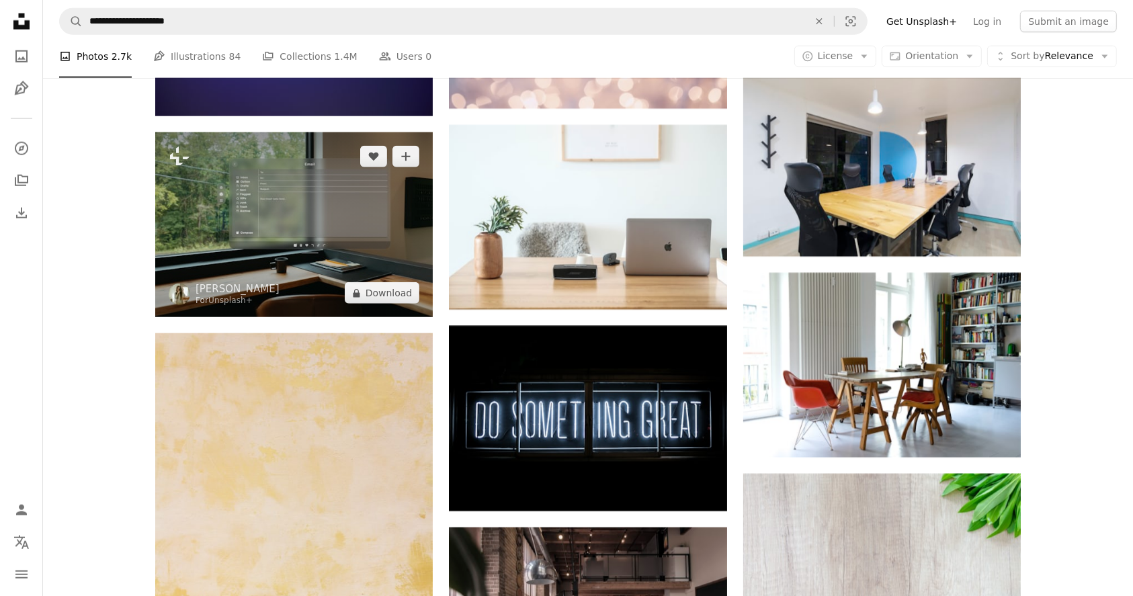
click at [335, 231] on img at bounding box center [294, 224] width 278 height 185
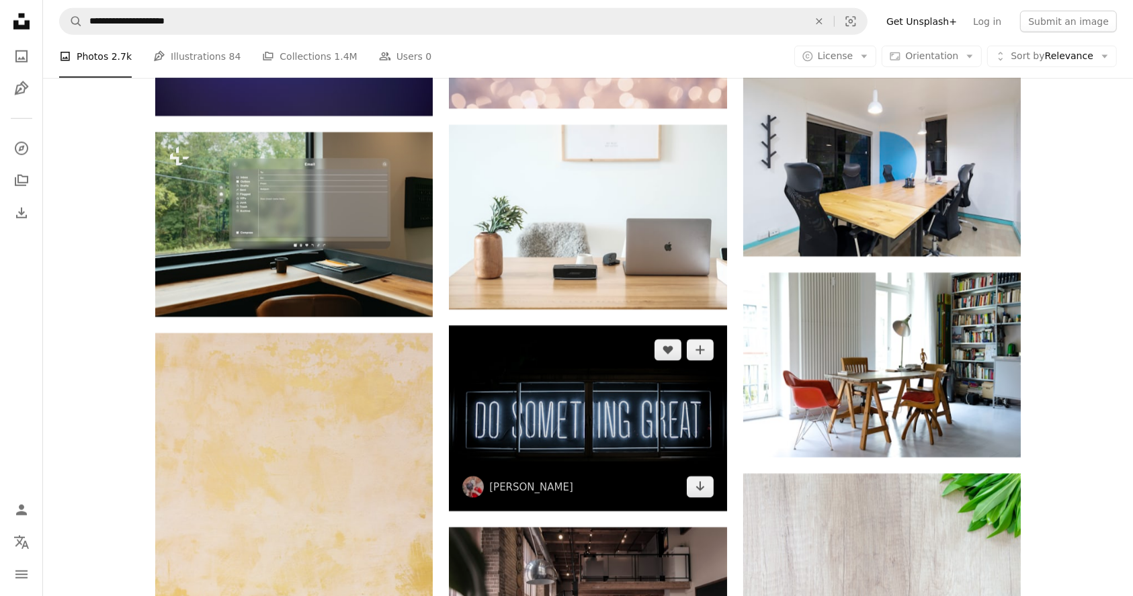
click at [615, 410] on img at bounding box center [588, 418] width 278 height 185
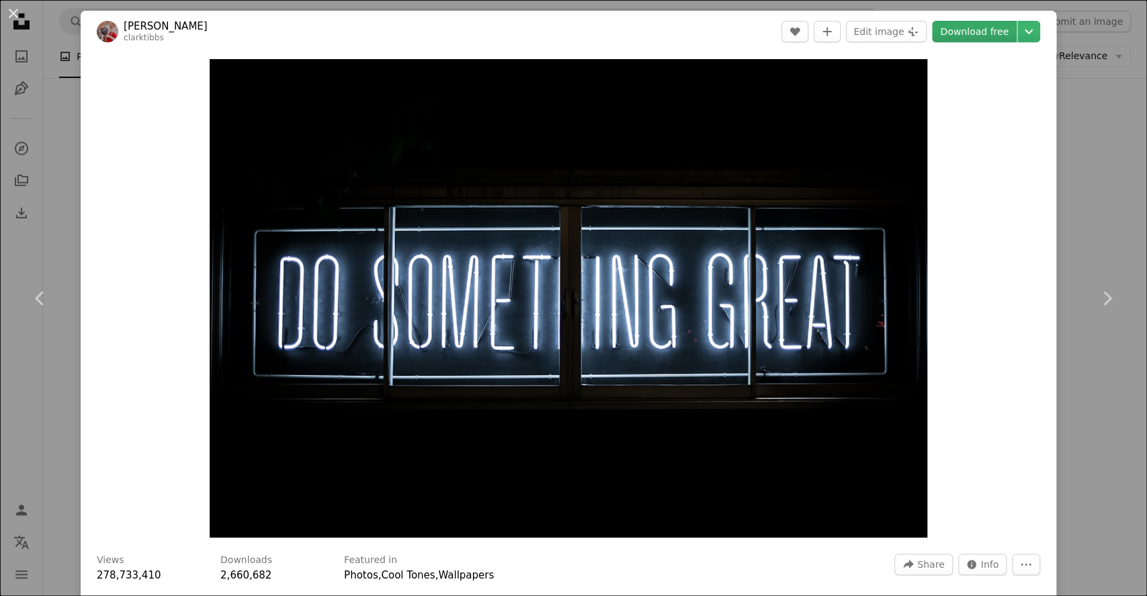
click at [962, 32] on link "Download free" at bounding box center [974, 32] width 85 height 22
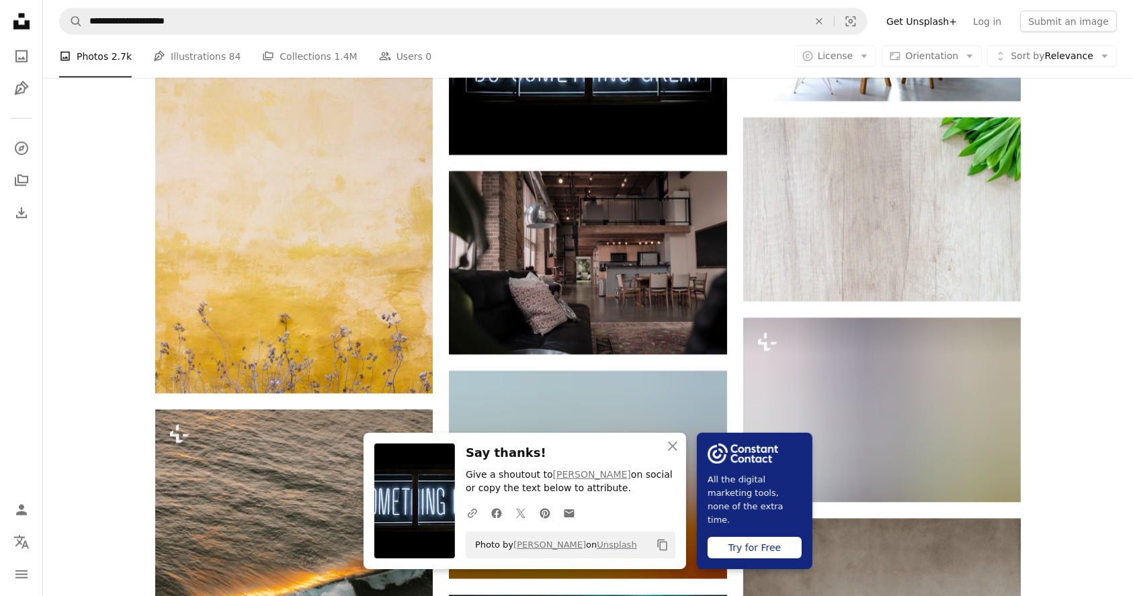
scroll to position [17203, 0]
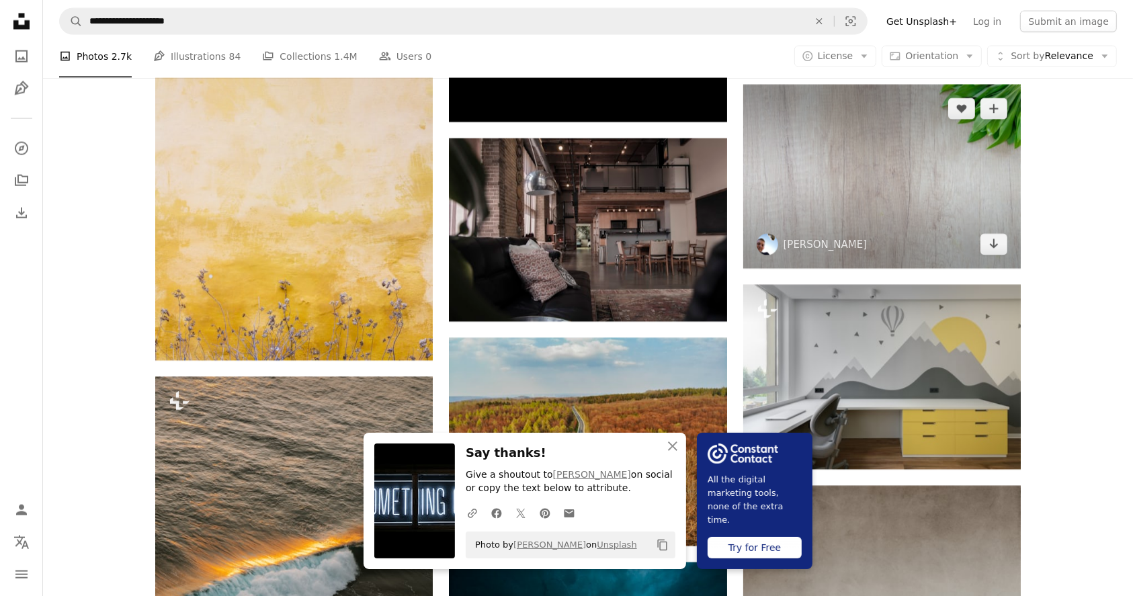
click at [886, 222] on img at bounding box center [882, 177] width 278 height 184
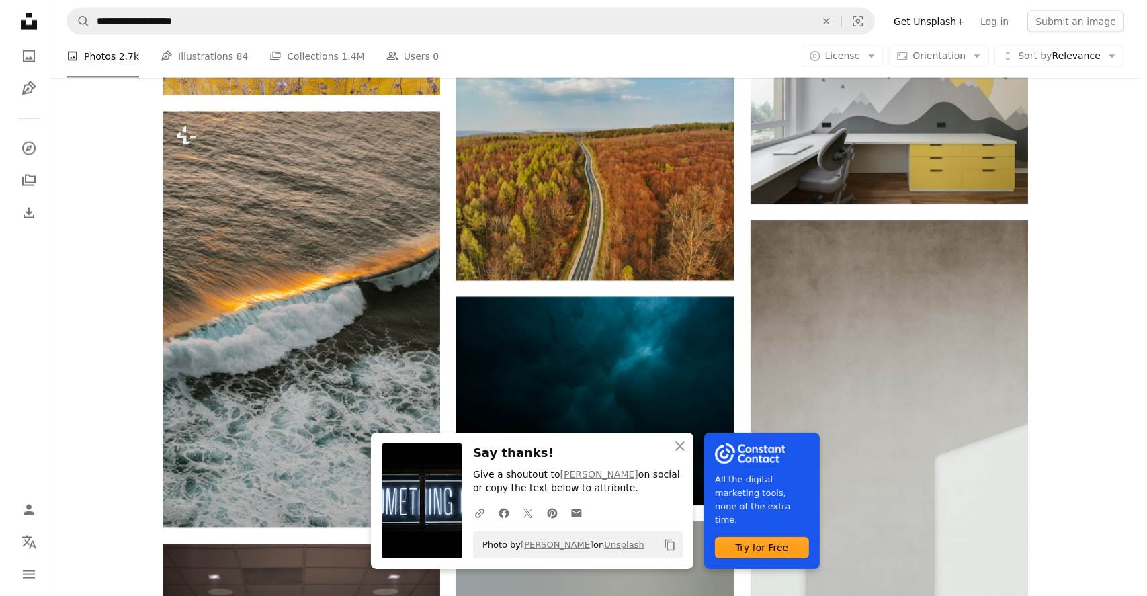
scroll to position [17471, 0]
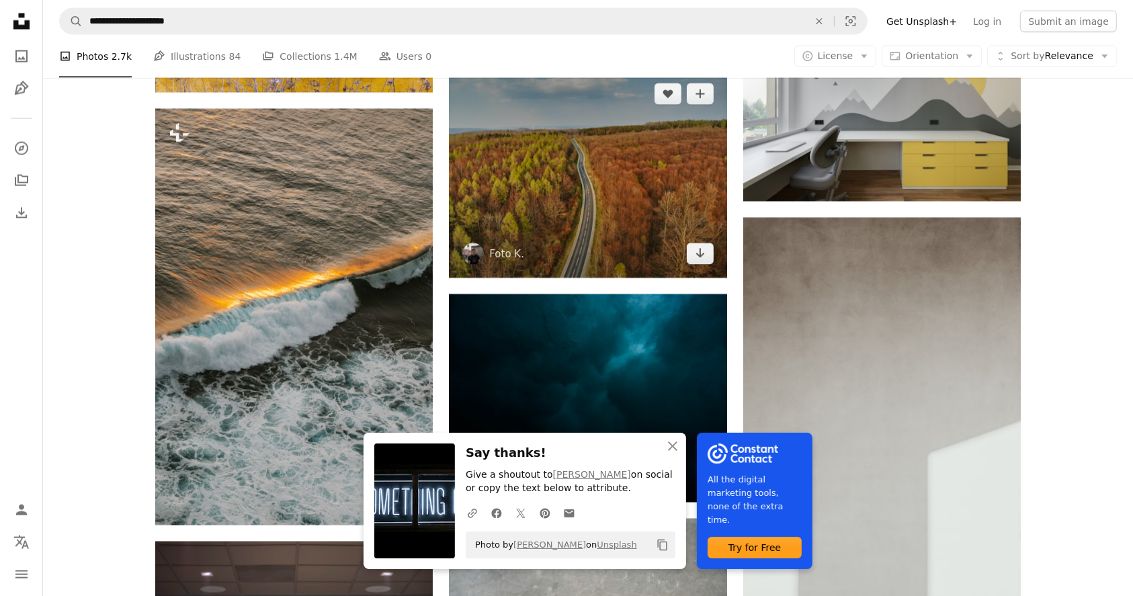
click at [604, 179] on img at bounding box center [588, 174] width 278 height 208
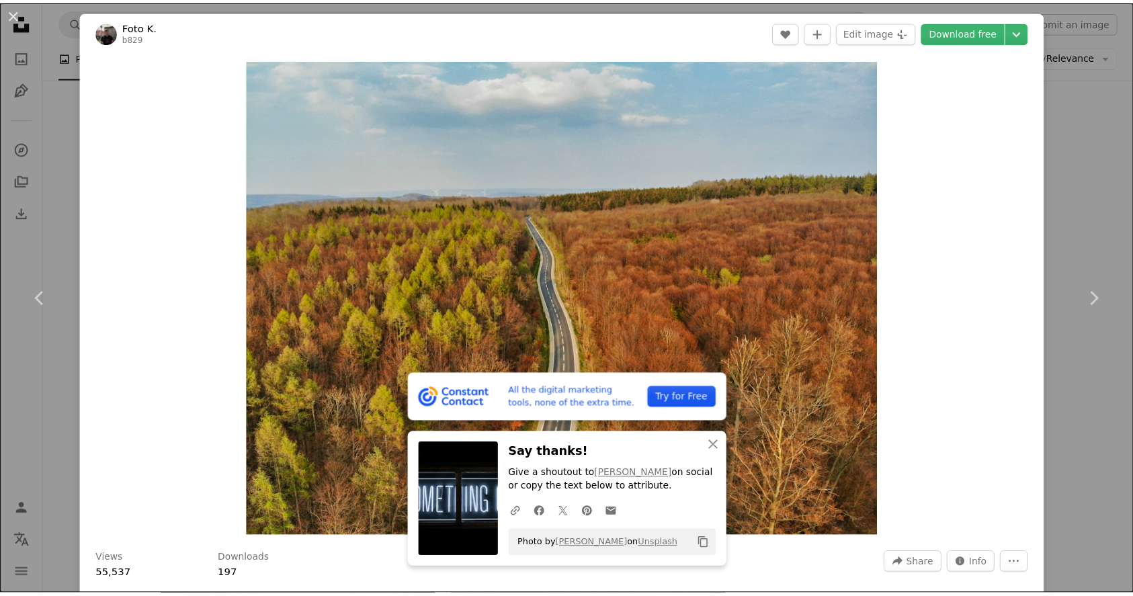
scroll to position [522, 0]
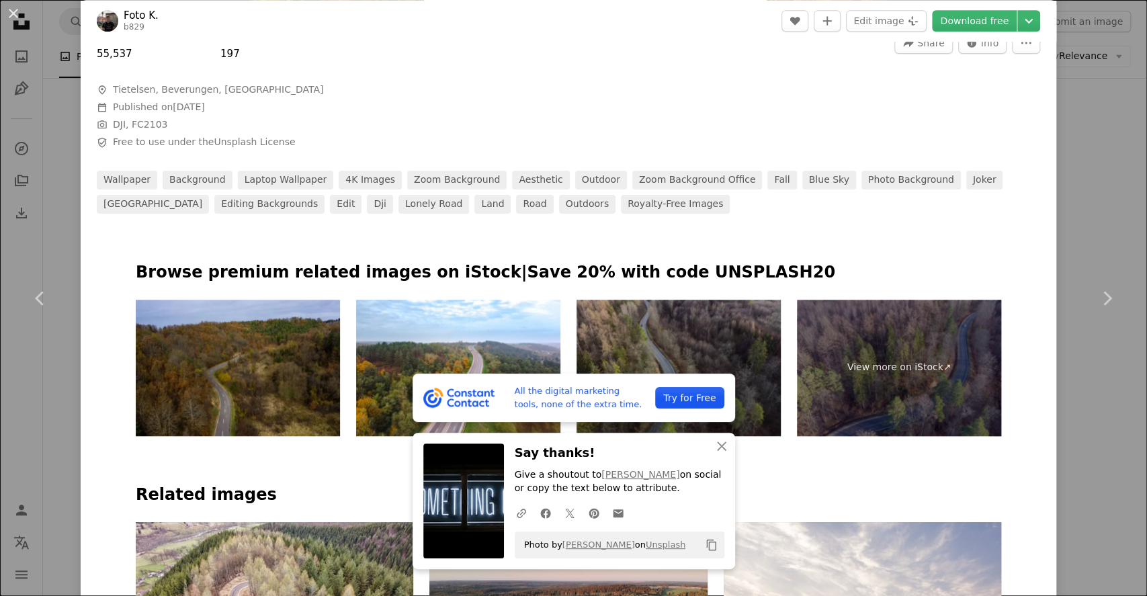
click at [1069, 94] on div "An X shape Chevron left Chevron right All the digital marketing tools, none of …" at bounding box center [573, 298] width 1147 height 596
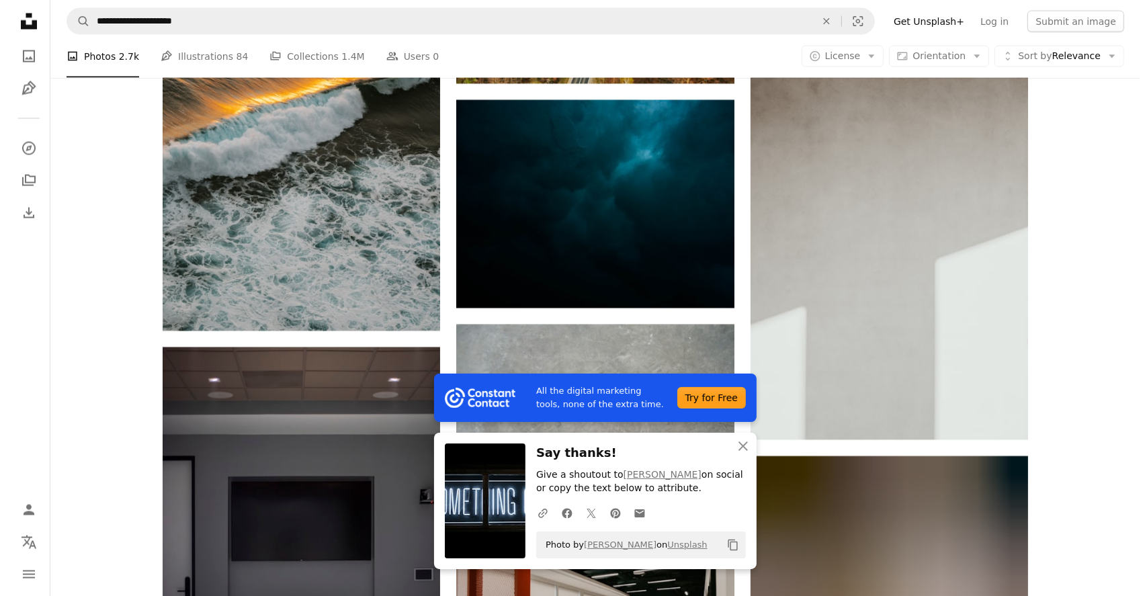
scroll to position [17686, 0]
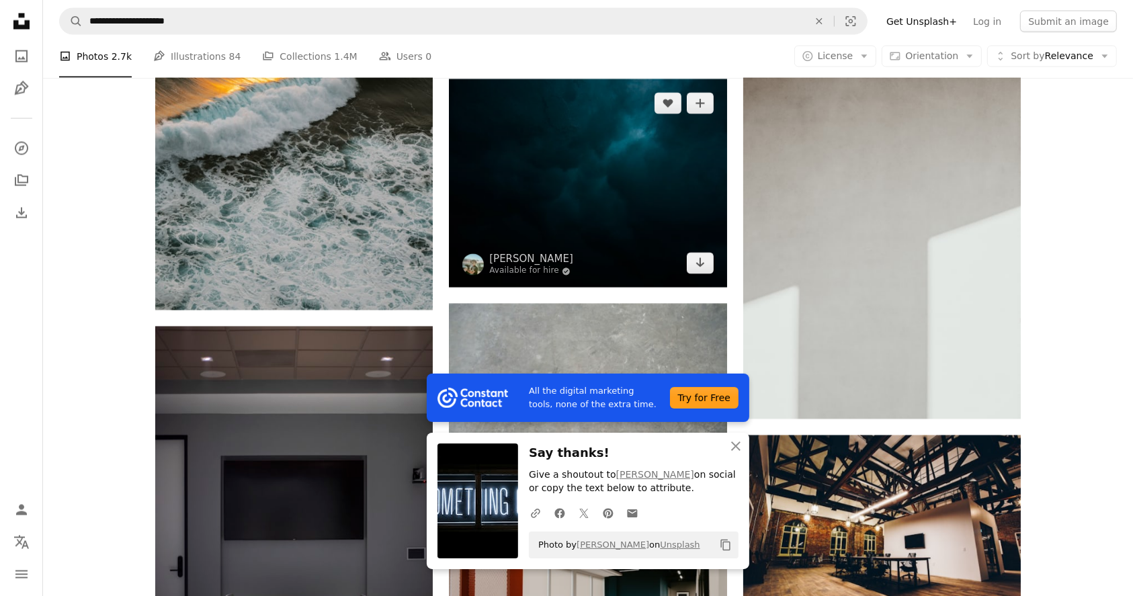
click at [572, 191] on img at bounding box center [588, 183] width 278 height 208
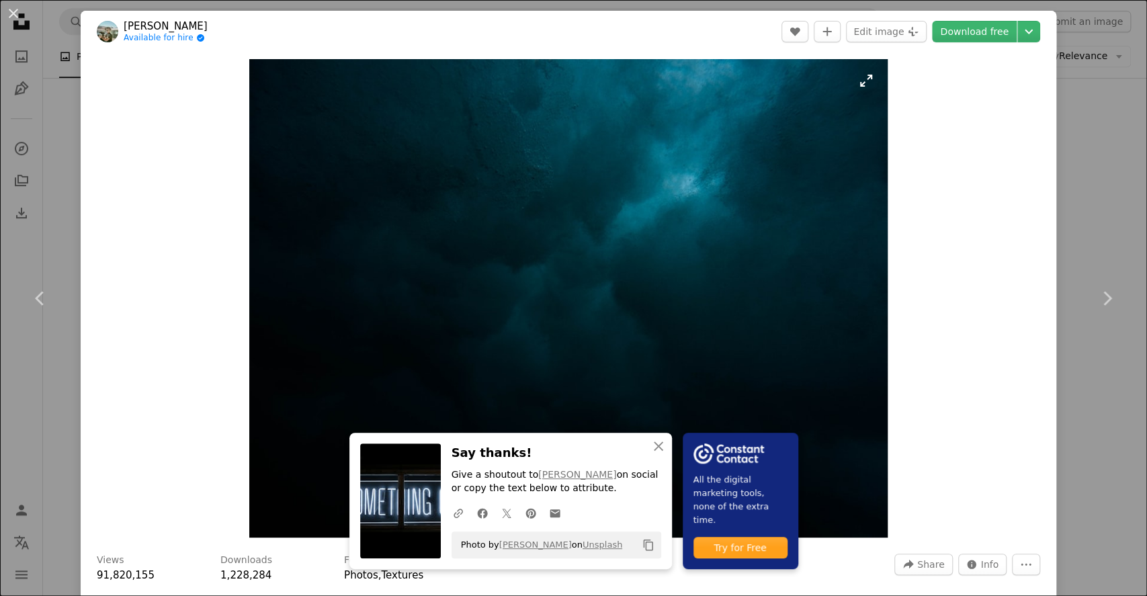
click at [864, 87] on img "Zoom in on this image" at bounding box center [568, 298] width 638 height 479
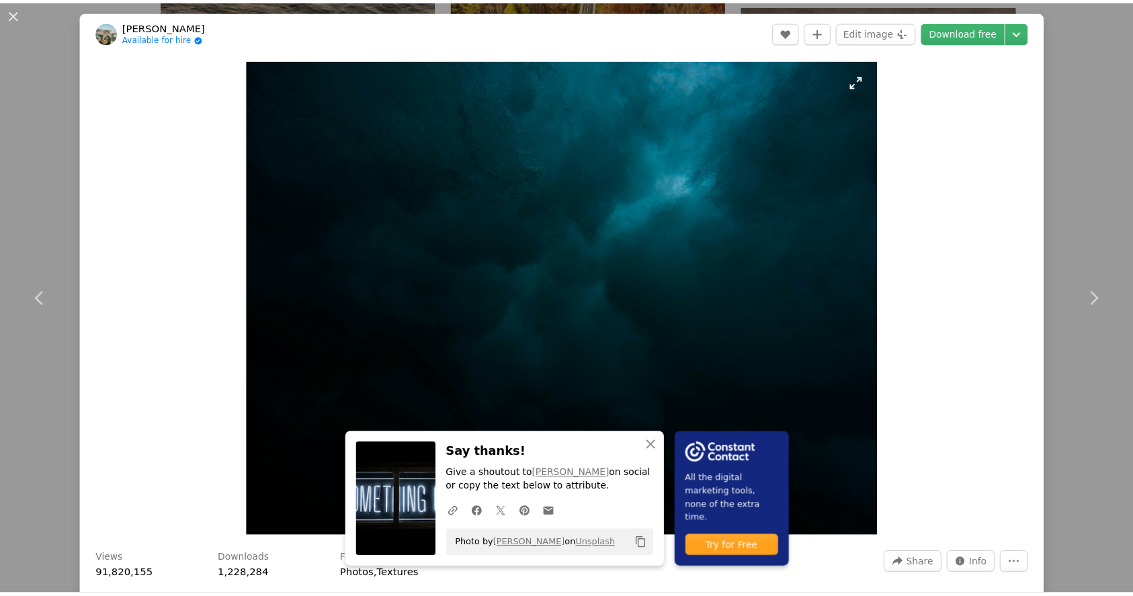
scroll to position [122, 0]
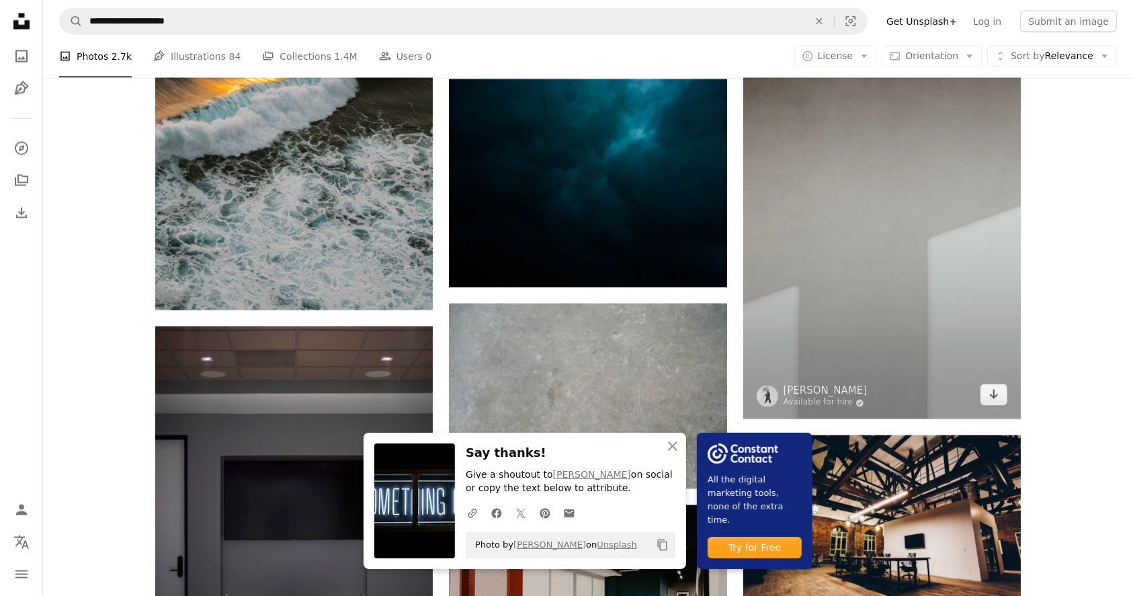
click at [897, 263] on img at bounding box center [882, 211] width 278 height 417
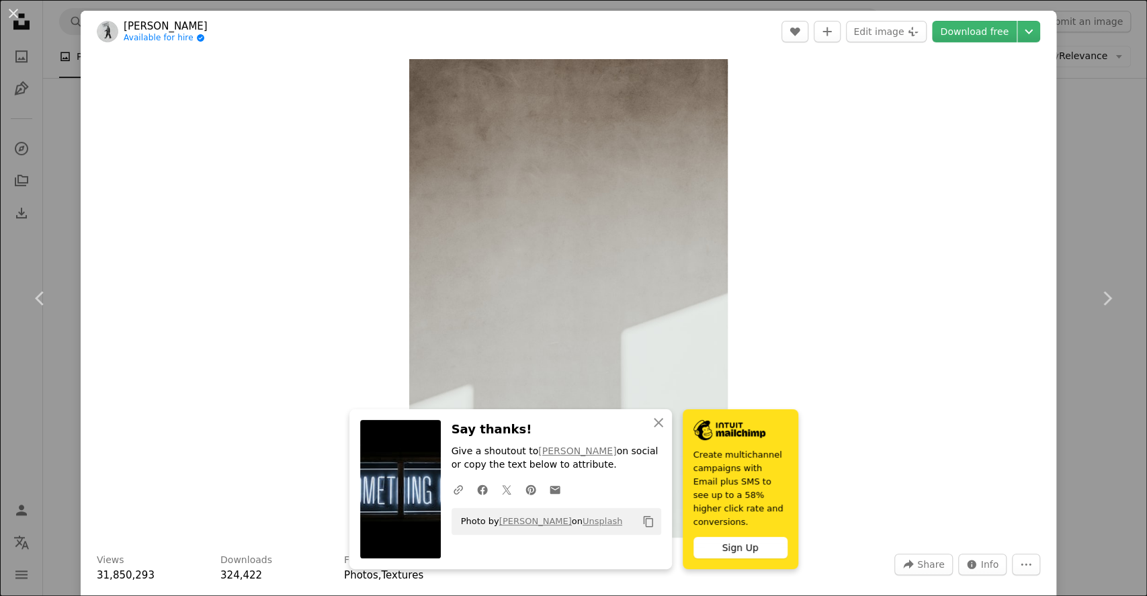
click at [1059, 131] on div "An X shape Chevron left Chevron right An X shape Close Say thanks! Give a shout…" at bounding box center [573, 298] width 1147 height 596
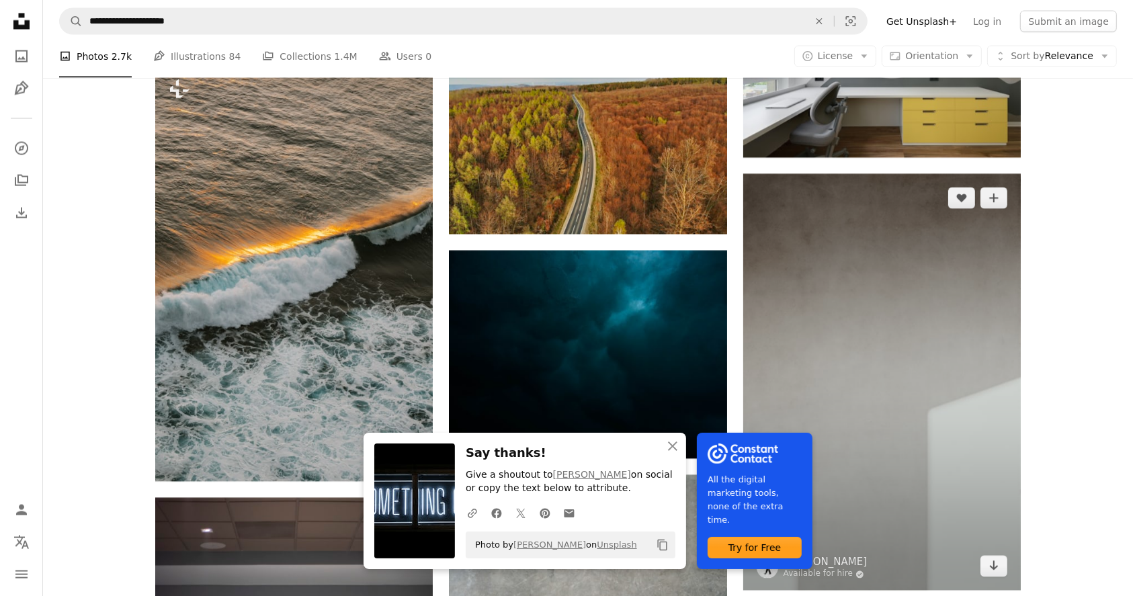
scroll to position [17516, 0]
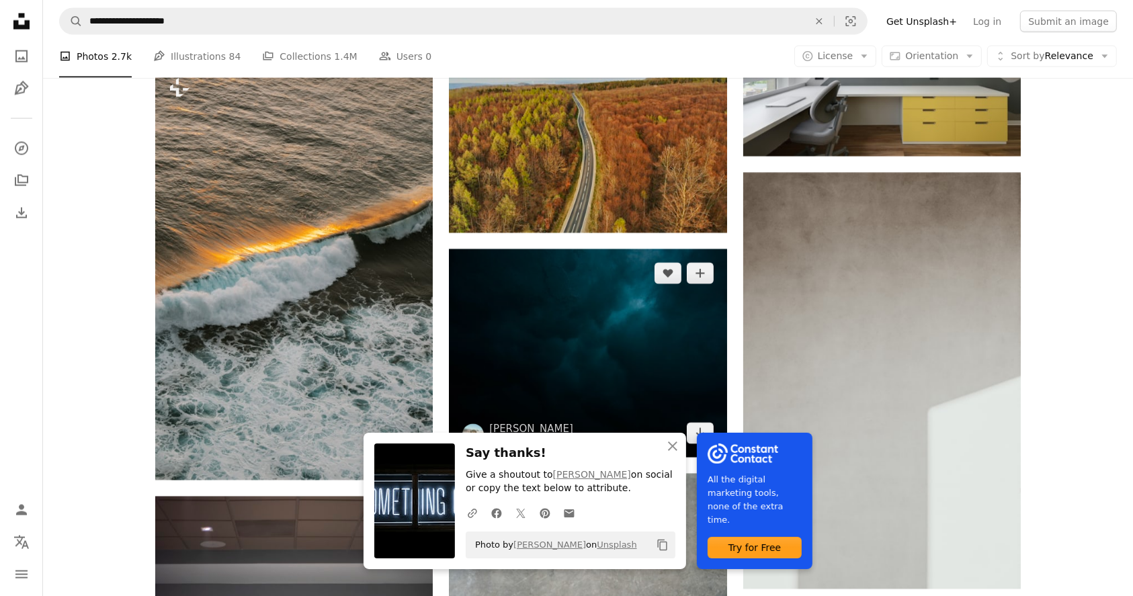
click at [633, 332] on img at bounding box center [588, 353] width 278 height 208
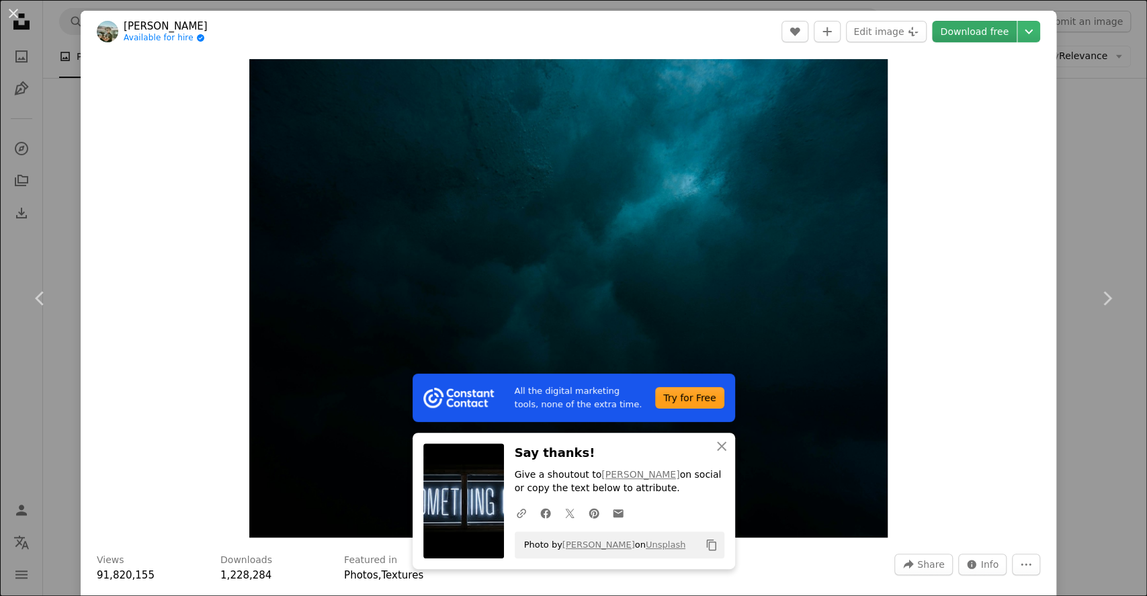
click at [960, 32] on link "Download free" at bounding box center [974, 32] width 85 height 22
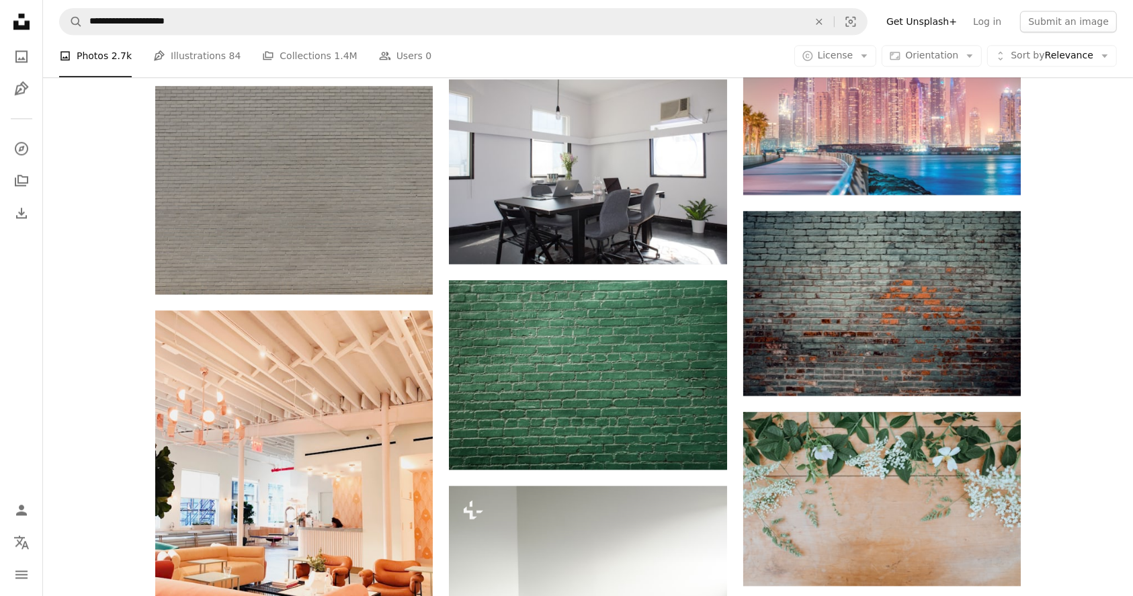
scroll to position [18823, 0]
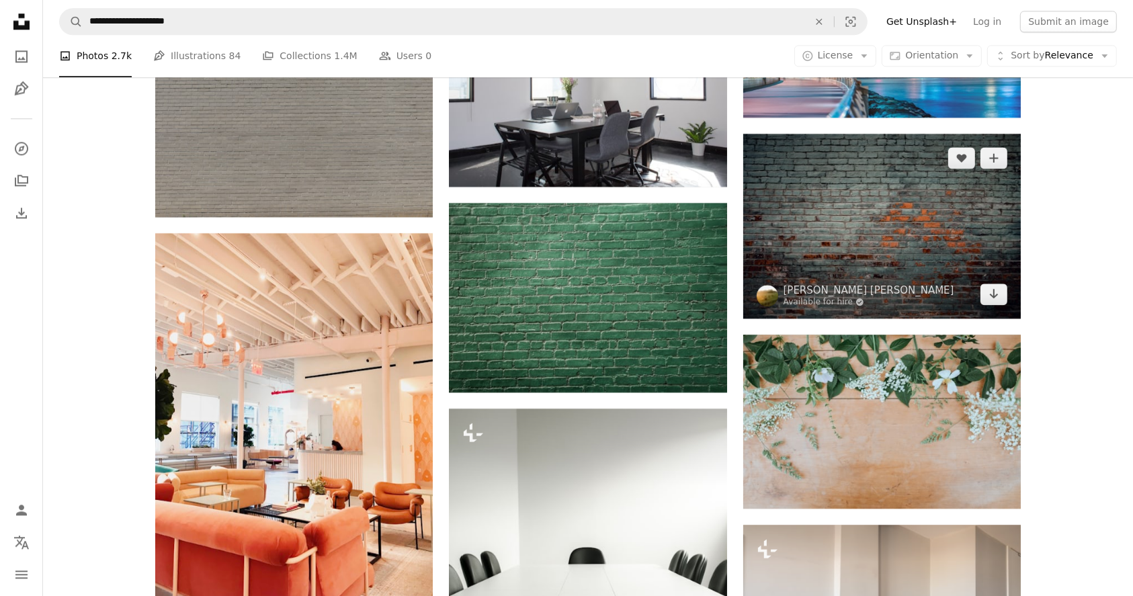
click at [934, 248] on img at bounding box center [882, 226] width 278 height 185
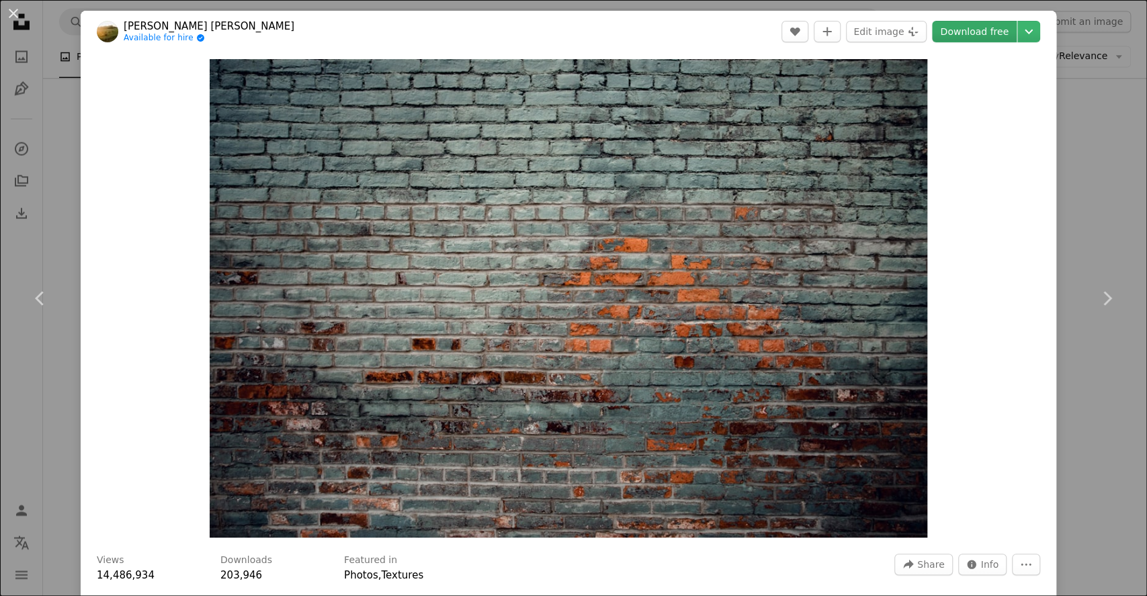
click at [955, 24] on link "Download free" at bounding box center [974, 32] width 85 height 22
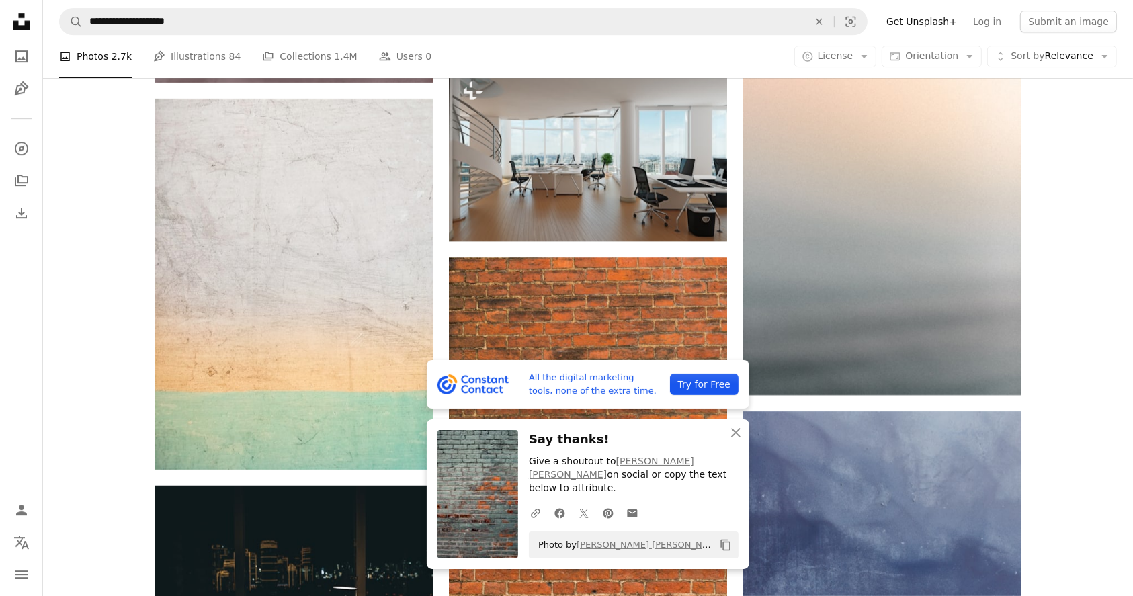
scroll to position [19571, 0]
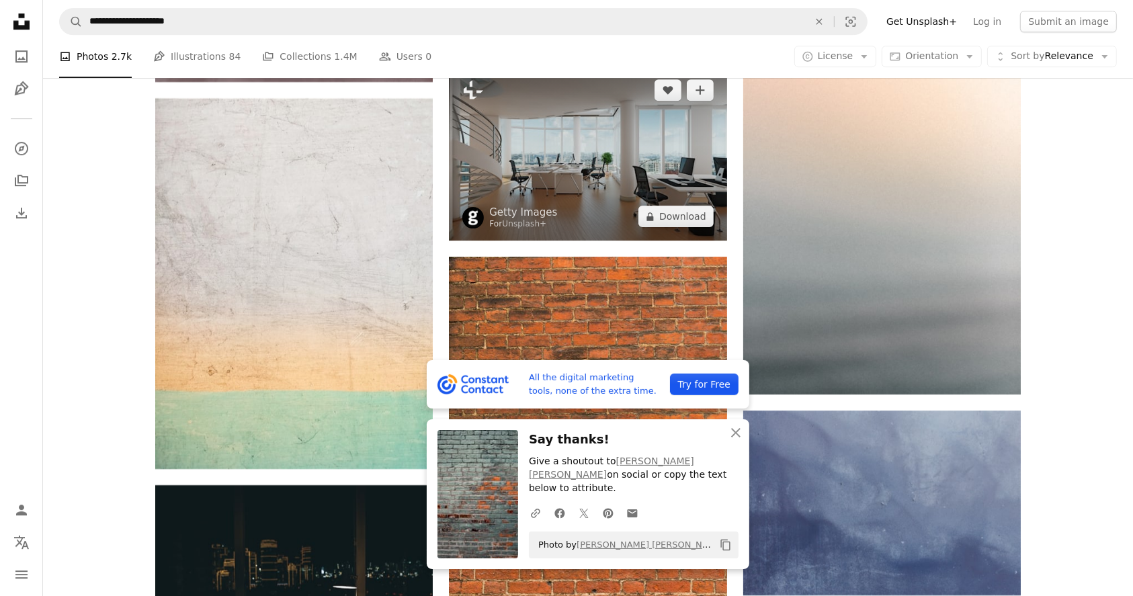
click at [562, 196] on img at bounding box center [588, 153] width 278 height 175
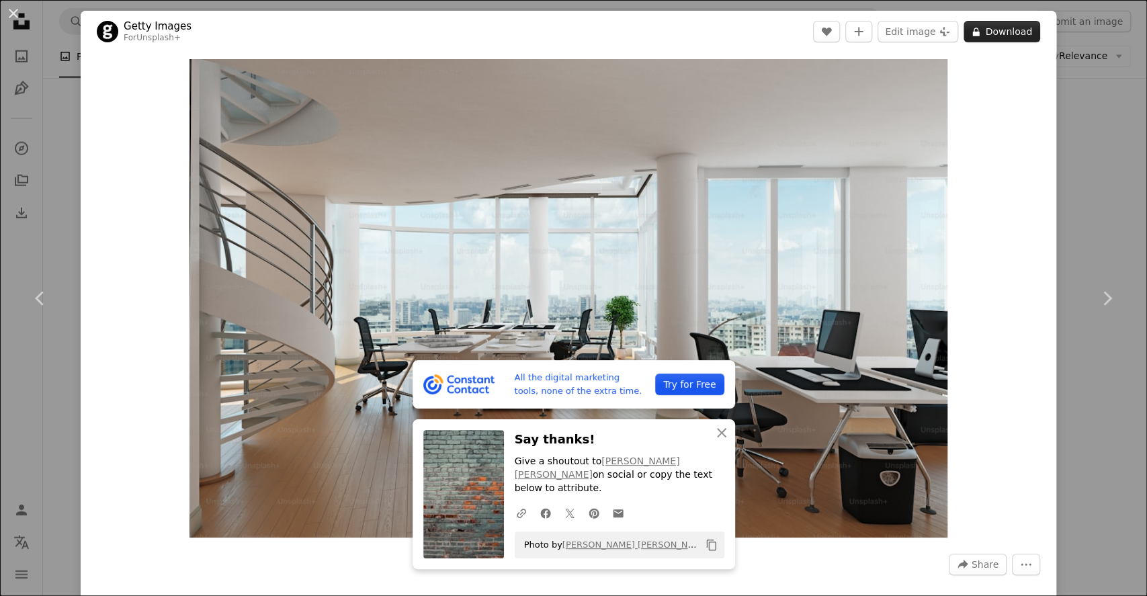
click at [984, 24] on button "A lock Download" at bounding box center [1002, 32] width 77 height 22
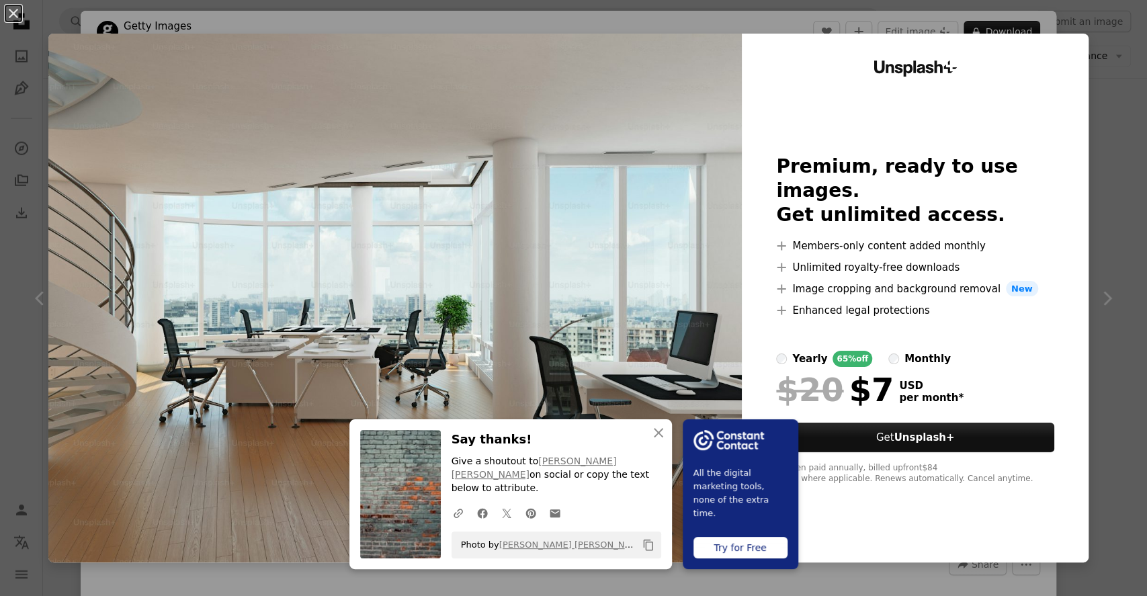
click at [1099, 153] on div "An X shape An X shape Close Say thanks! Give a shoutout to [PERSON_NAME] [PERSO…" at bounding box center [573, 298] width 1147 height 596
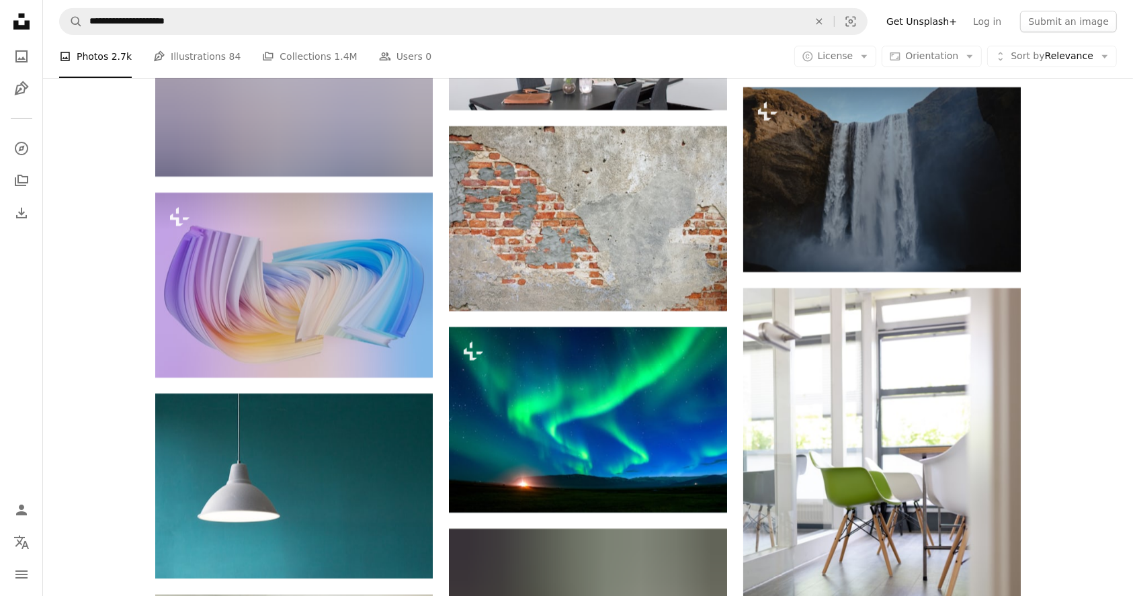
scroll to position [20699, 0]
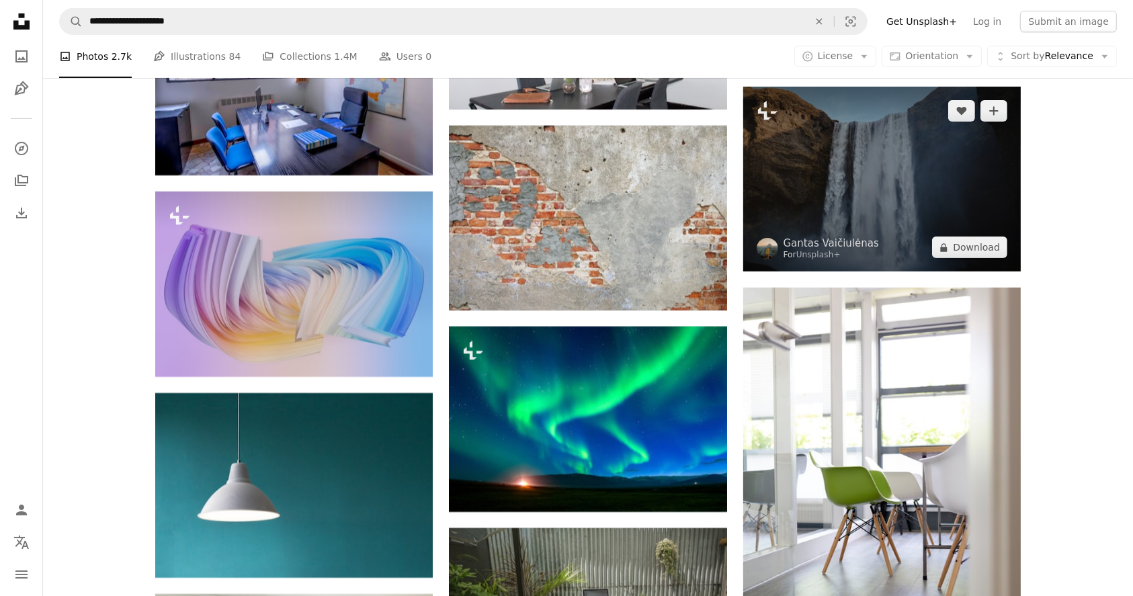
click at [890, 177] on img at bounding box center [882, 179] width 278 height 185
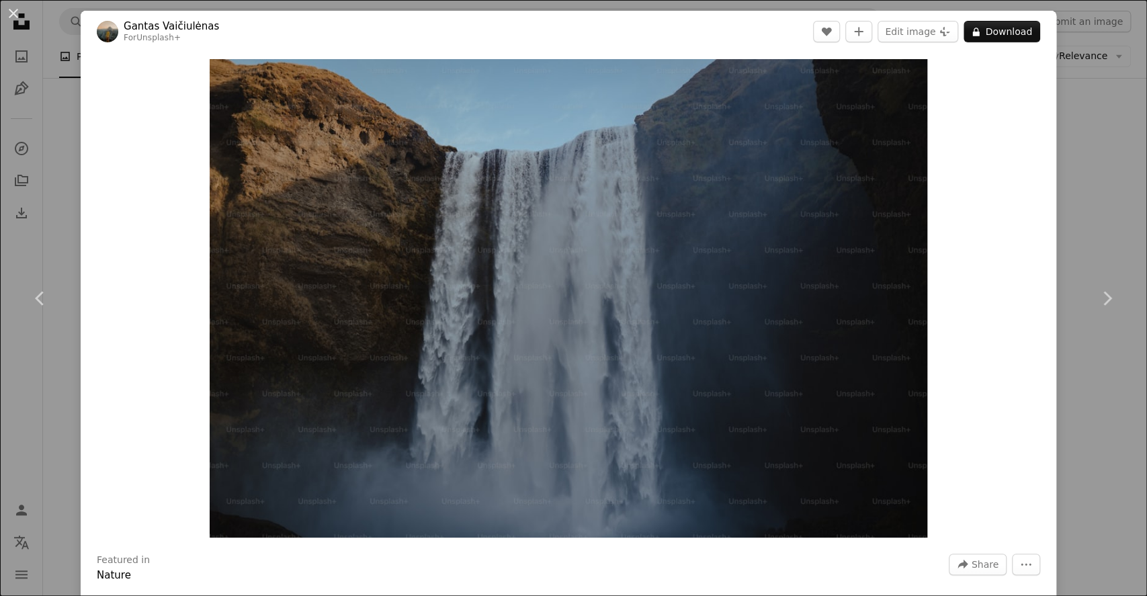
click at [1076, 192] on div "An X shape Chevron left Chevron right Gantas Vaičiulėnas For Unsplash+ A heart …" at bounding box center [573, 298] width 1147 height 596
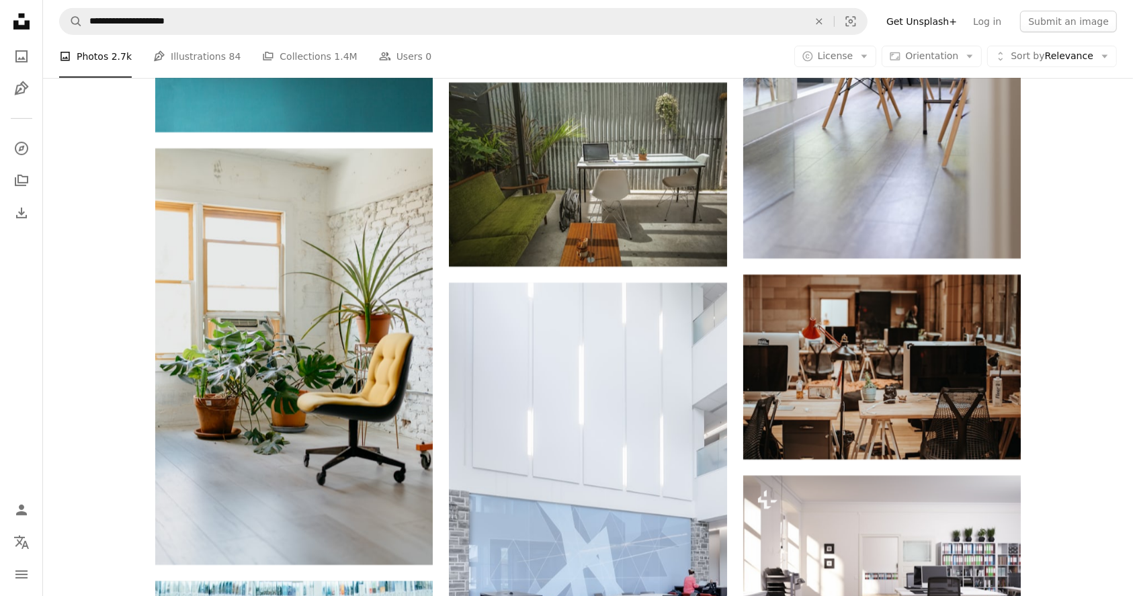
scroll to position [21161, 0]
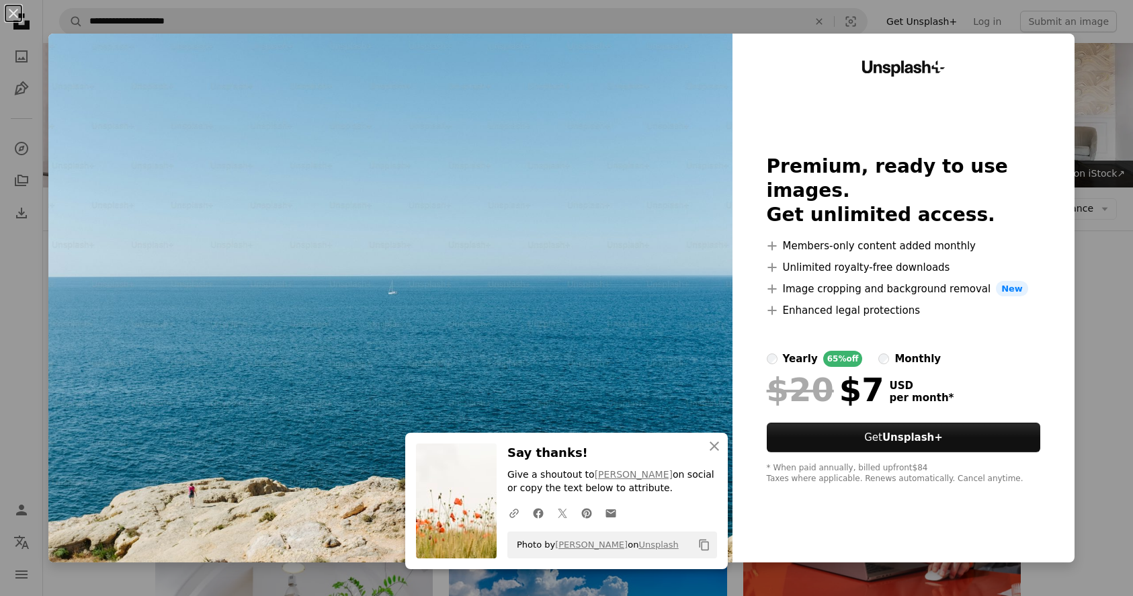
scroll to position [4141, 0]
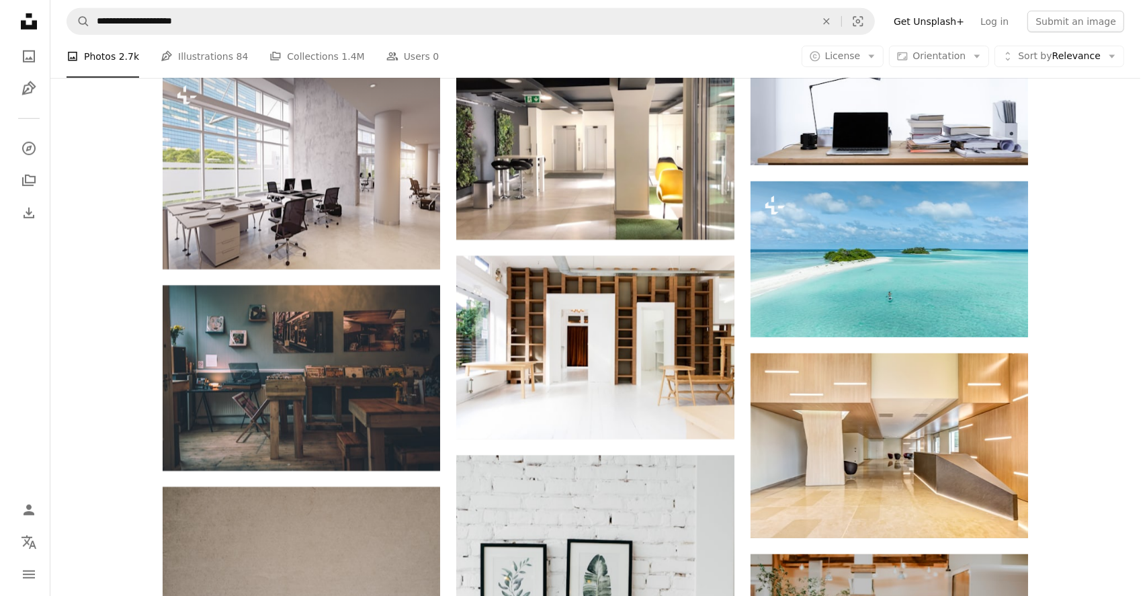
scroll to position [6186, 0]
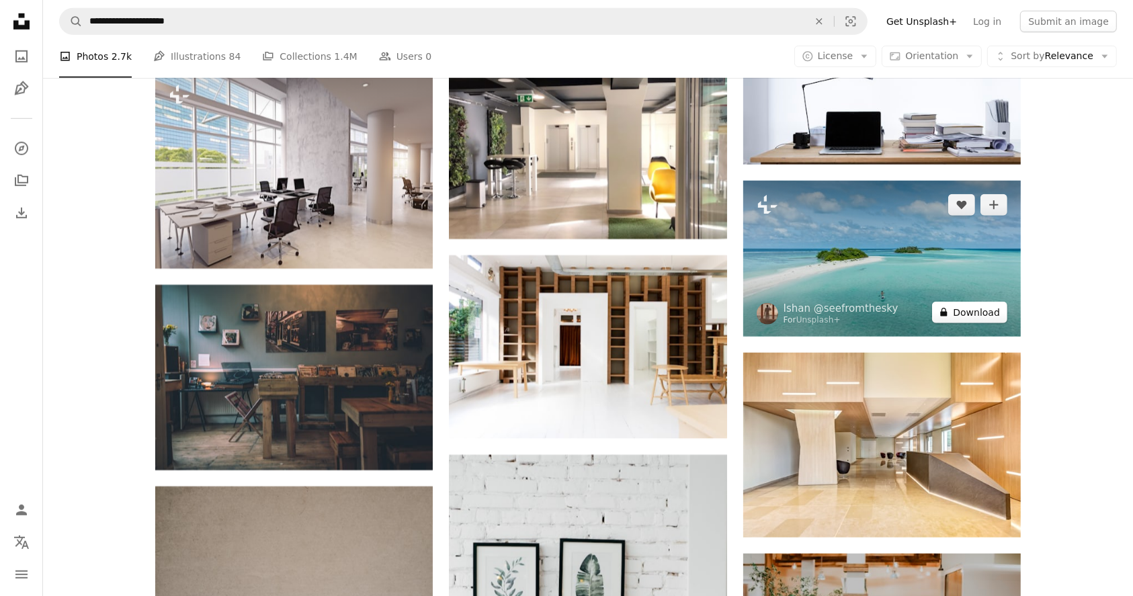
click at [956, 315] on button "A lock Download" at bounding box center [969, 313] width 75 height 22
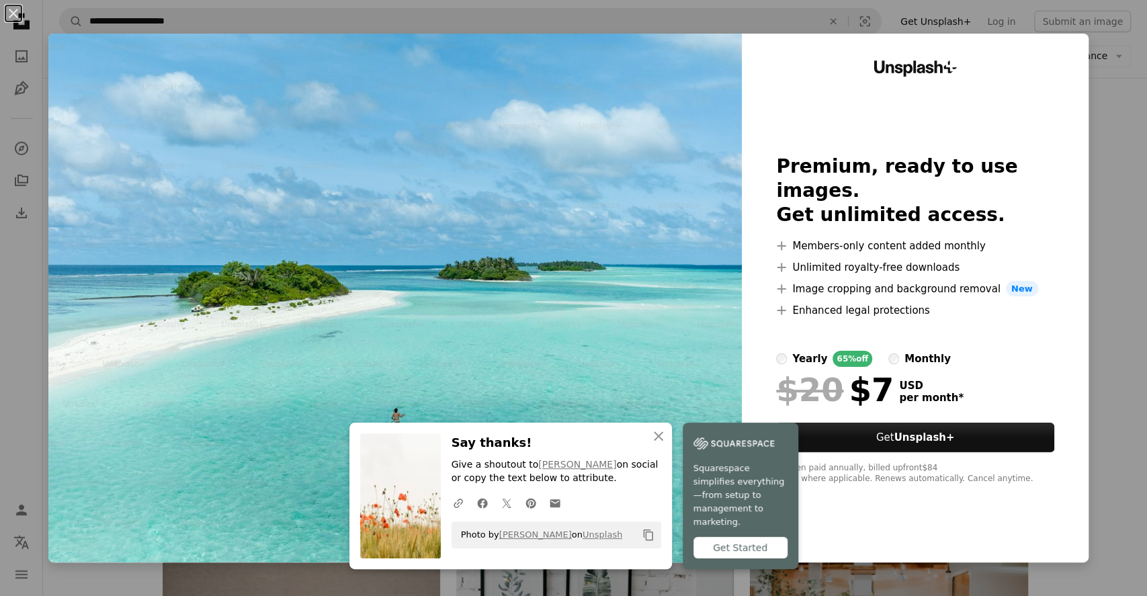
click at [1119, 254] on div "An X shape An X shape Close Say thanks! Give a shoutout to Henry Be on social o…" at bounding box center [573, 298] width 1147 height 596
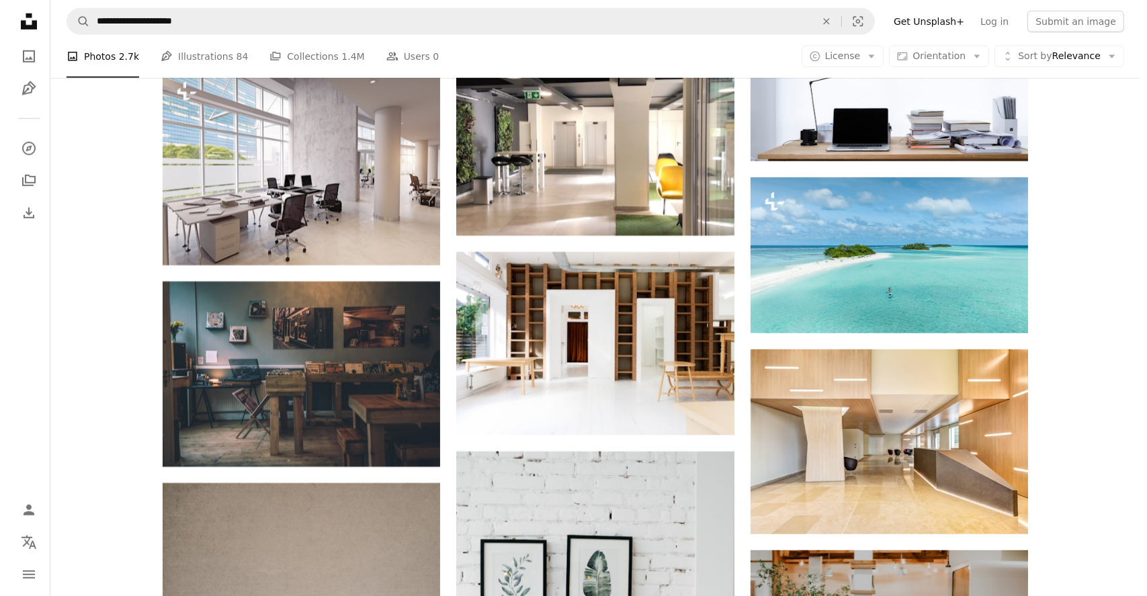
scroll to position [6188, 0]
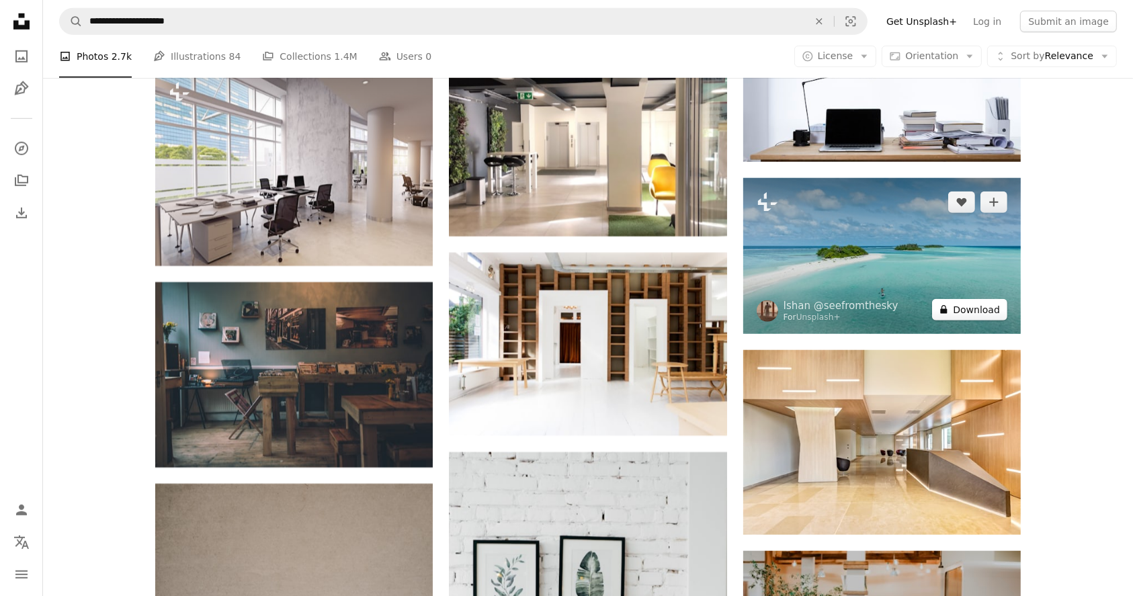
click at [972, 308] on button "A lock Download" at bounding box center [969, 310] width 75 height 22
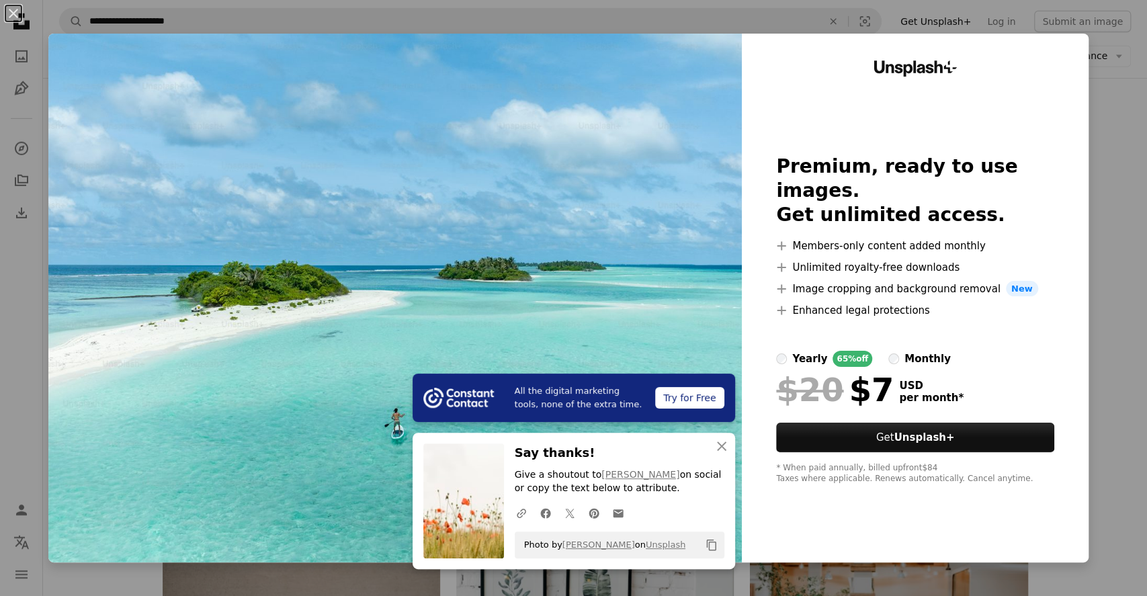
click at [1097, 310] on div "An X shape All the digital marketing tools, none of the extra time. Try for Fre…" at bounding box center [573, 298] width 1147 height 596
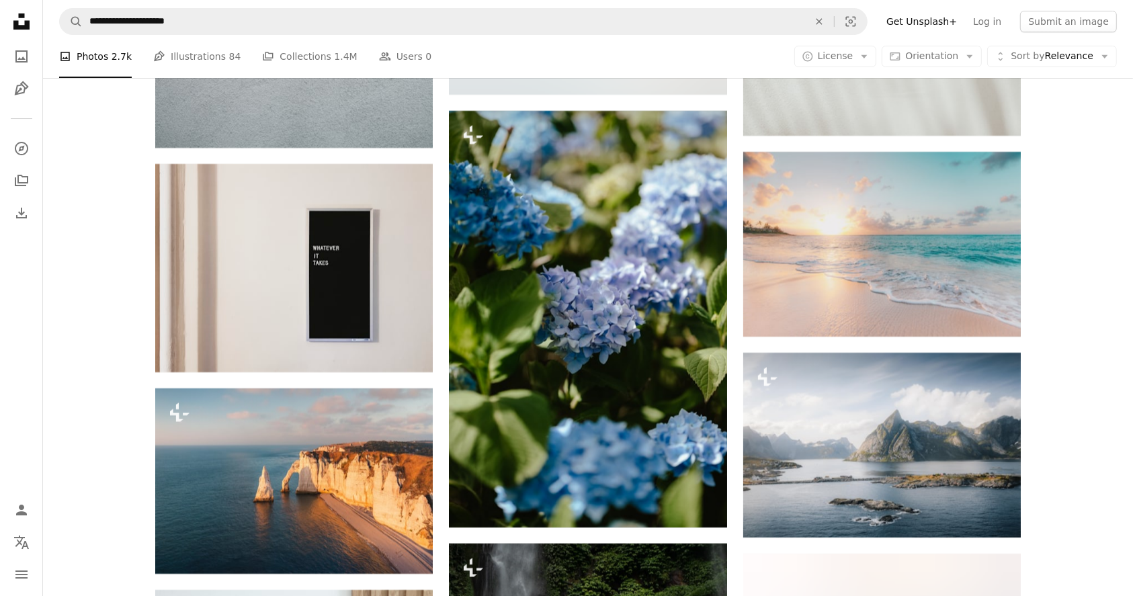
scroll to position [15121, 0]
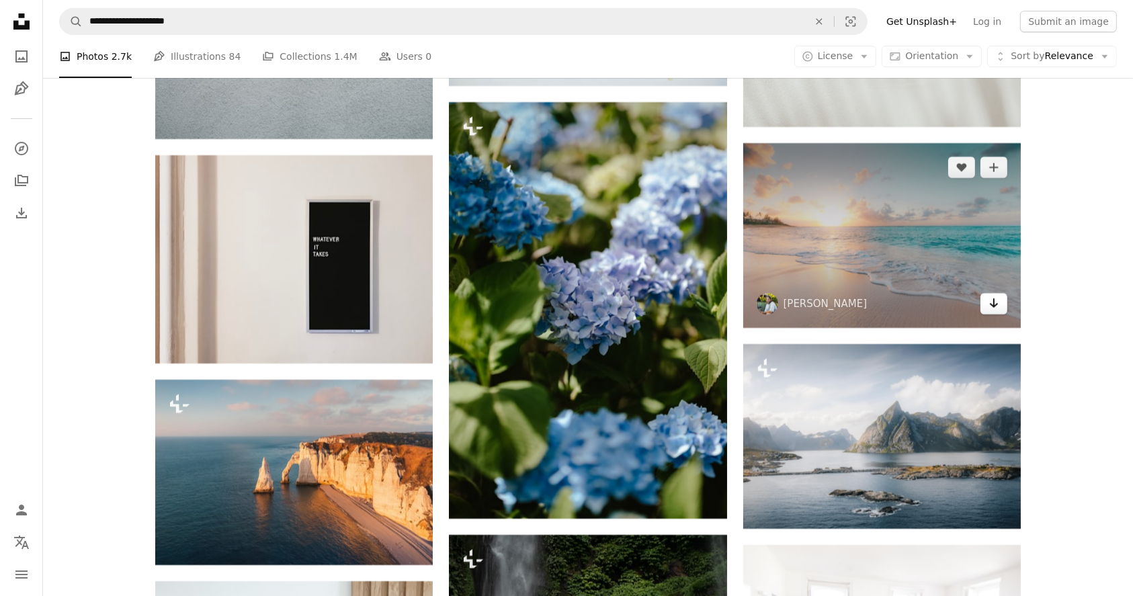
click at [994, 298] on icon "Download" at bounding box center [994, 302] width 9 height 9
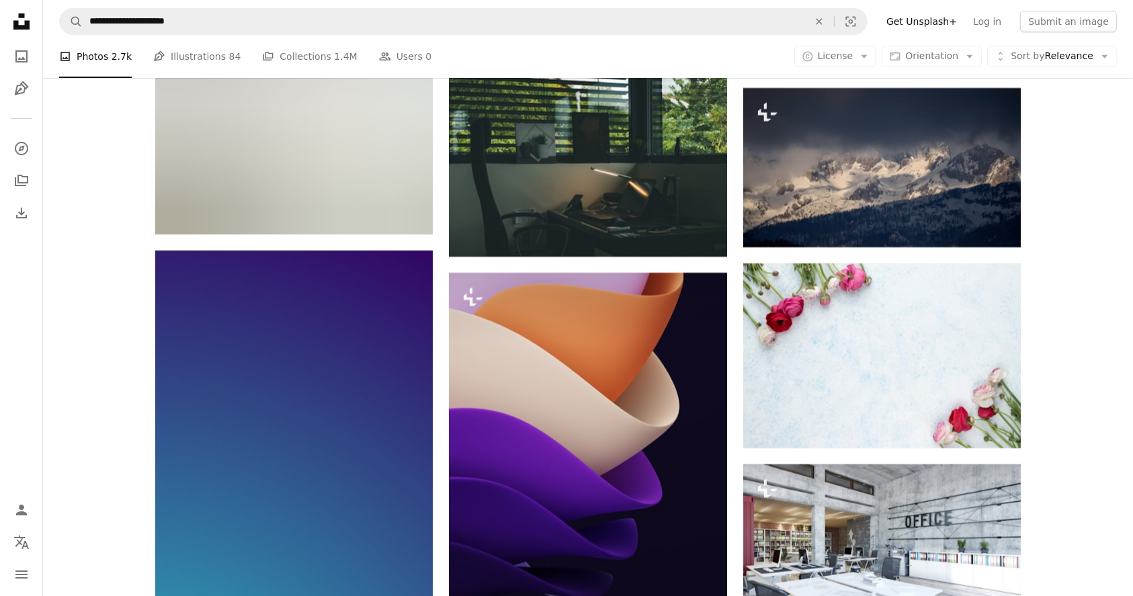
scroll to position [30684, 0]
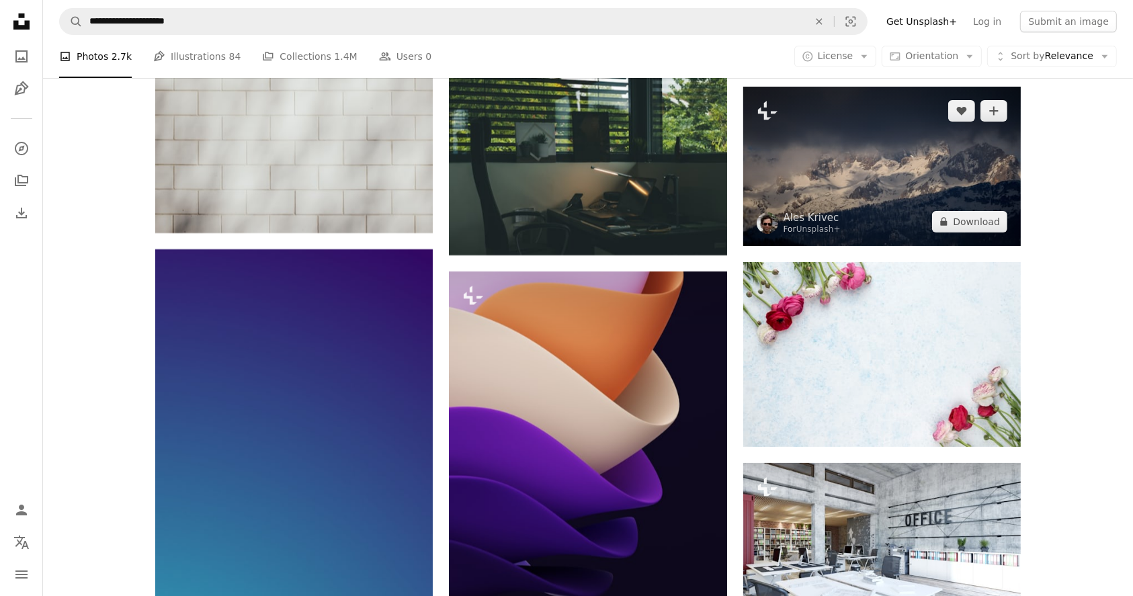
click at [893, 181] on img at bounding box center [882, 166] width 278 height 159
click at [981, 220] on button "A lock Download" at bounding box center [969, 222] width 75 height 22
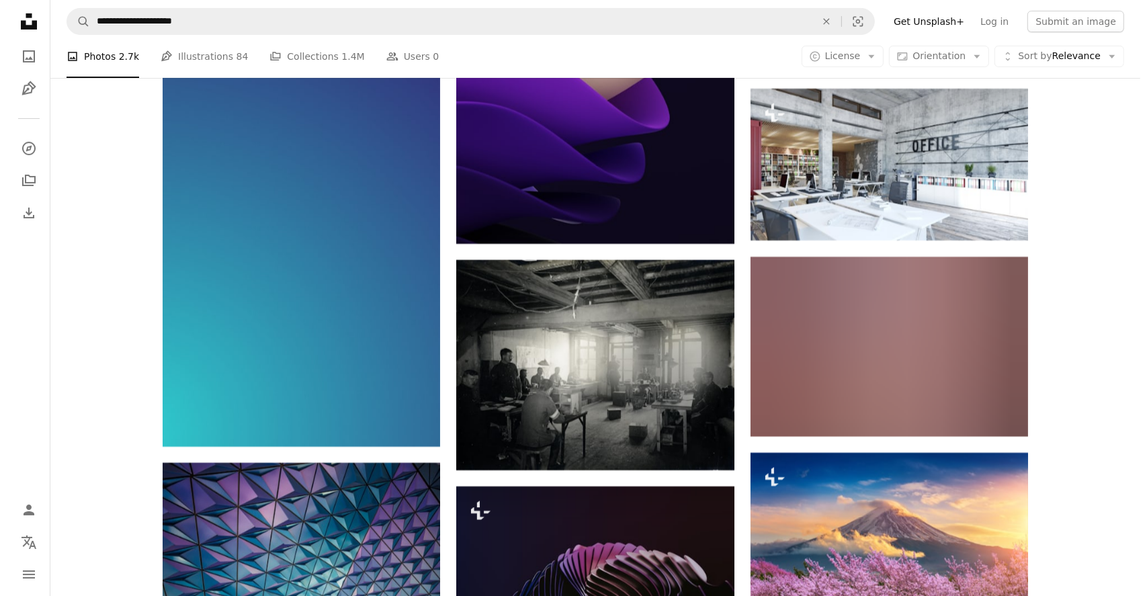
scroll to position [31061, 0]
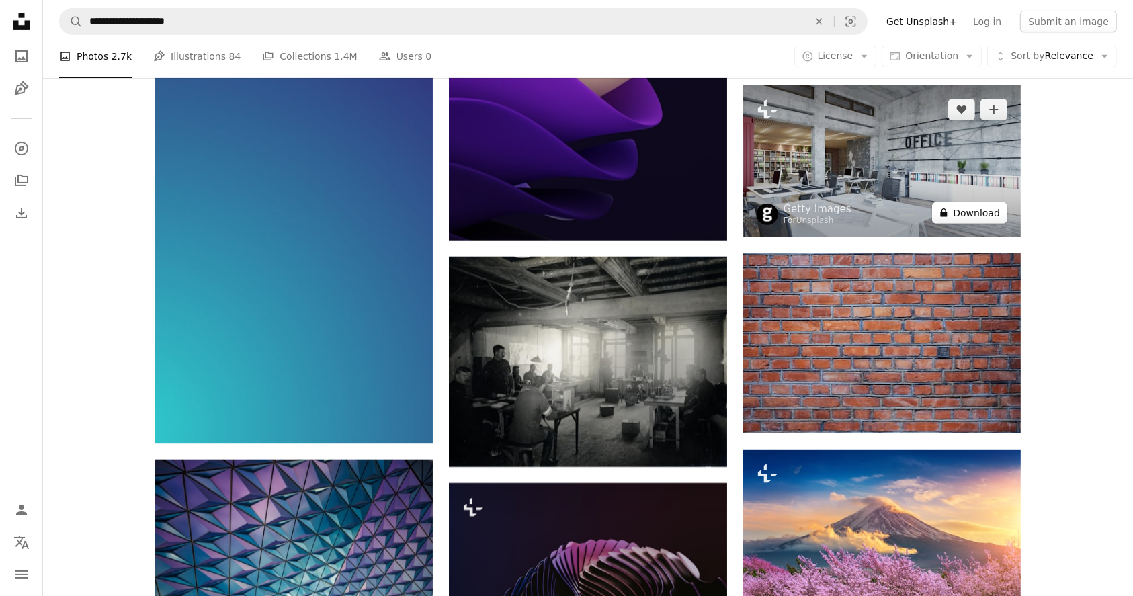
click at [979, 208] on button "A lock Download" at bounding box center [969, 213] width 75 height 22
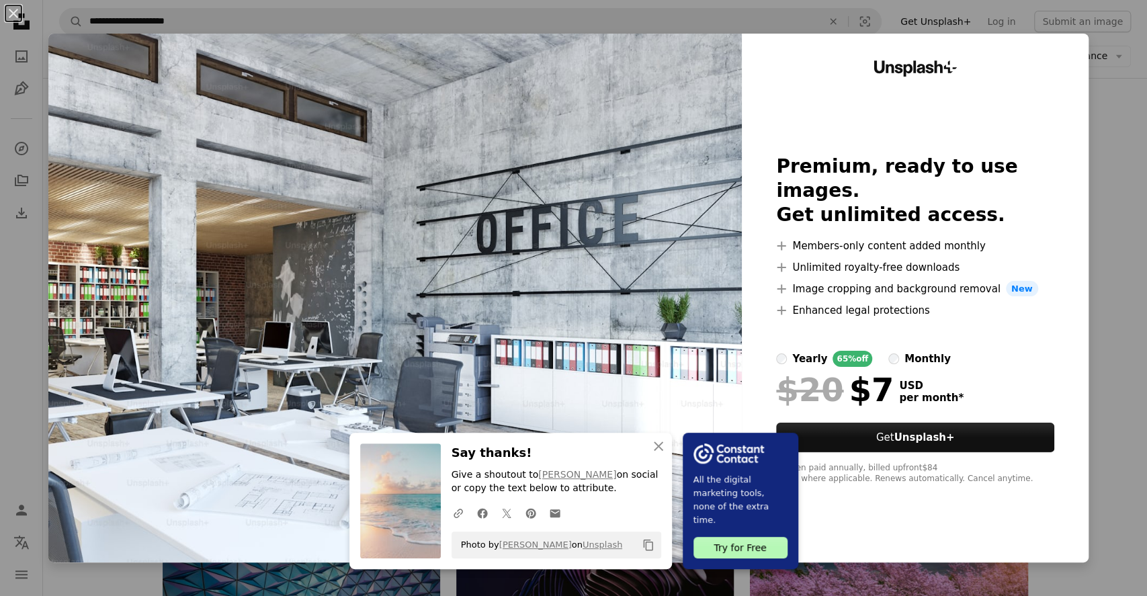
click at [1093, 305] on div "An X shape An X shape Close Say thanks! Give a shoutout to Sean Oulashin on soc…" at bounding box center [573, 298] width 1147 height 596
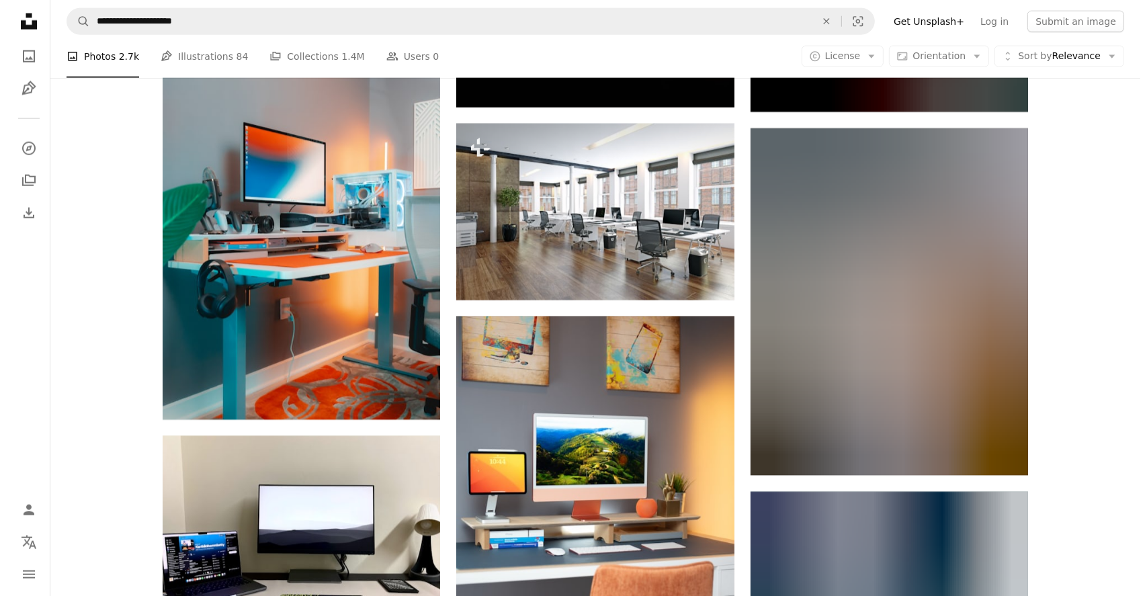
scroll to position [52752, 0]
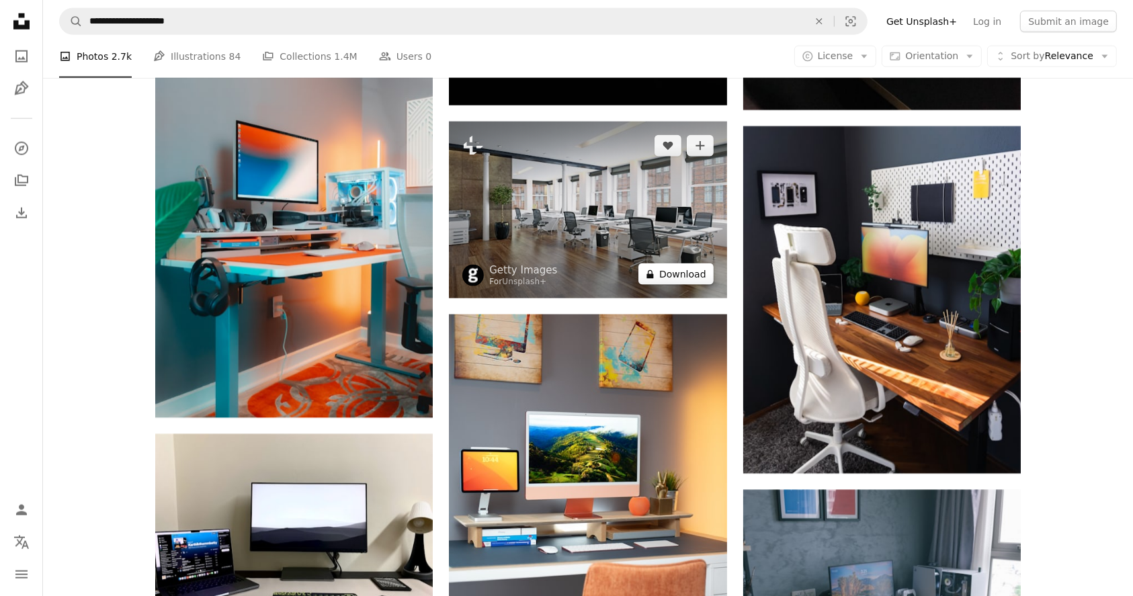
click at [686, 272] on button "A lock Download" at bounding box center [675, 274] width 75 height 22
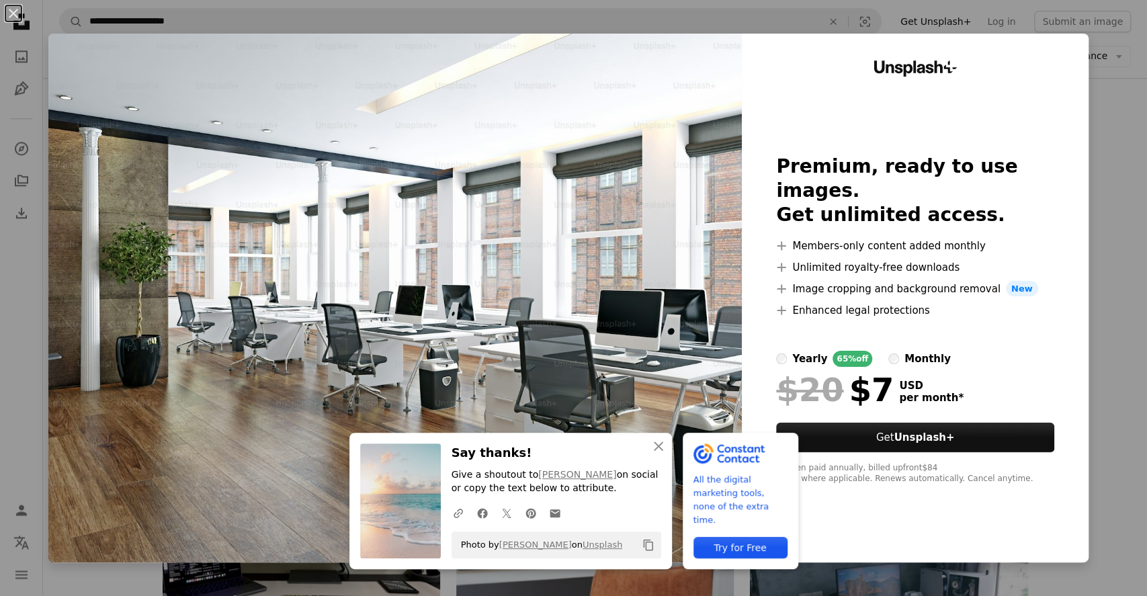
click at [1108, 280] on div "An X shape An X shape Close Say thanks! Give a shoutout to Sean Oulashin on soc…" at bounding box center [573, 298] width 1147 height 596
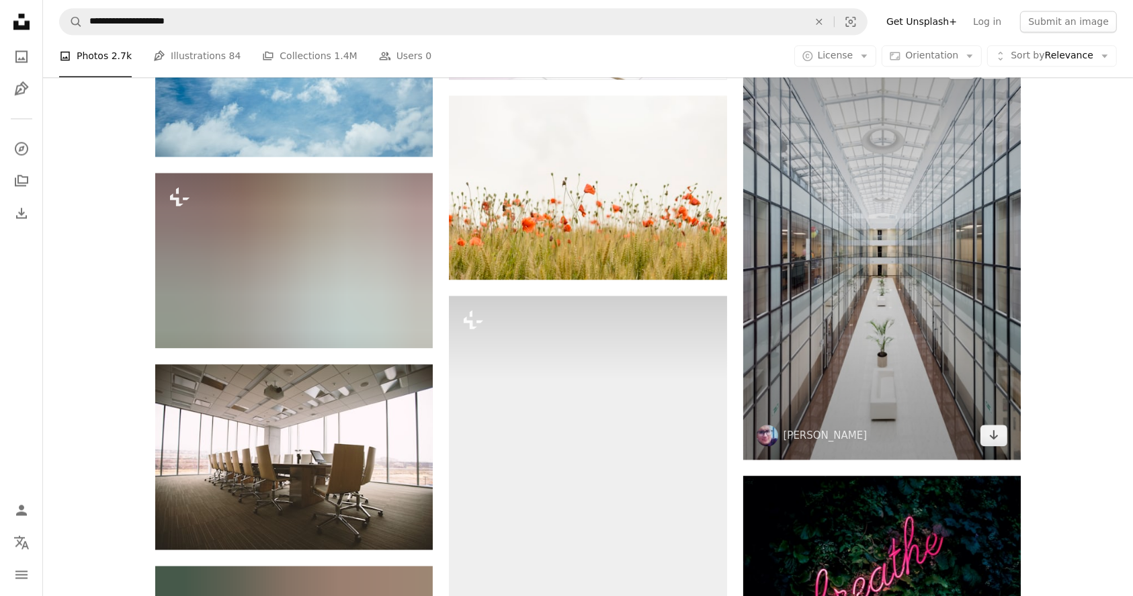
scroll to position [28794, 0]
